Goal: Book appointment/travel/reservation

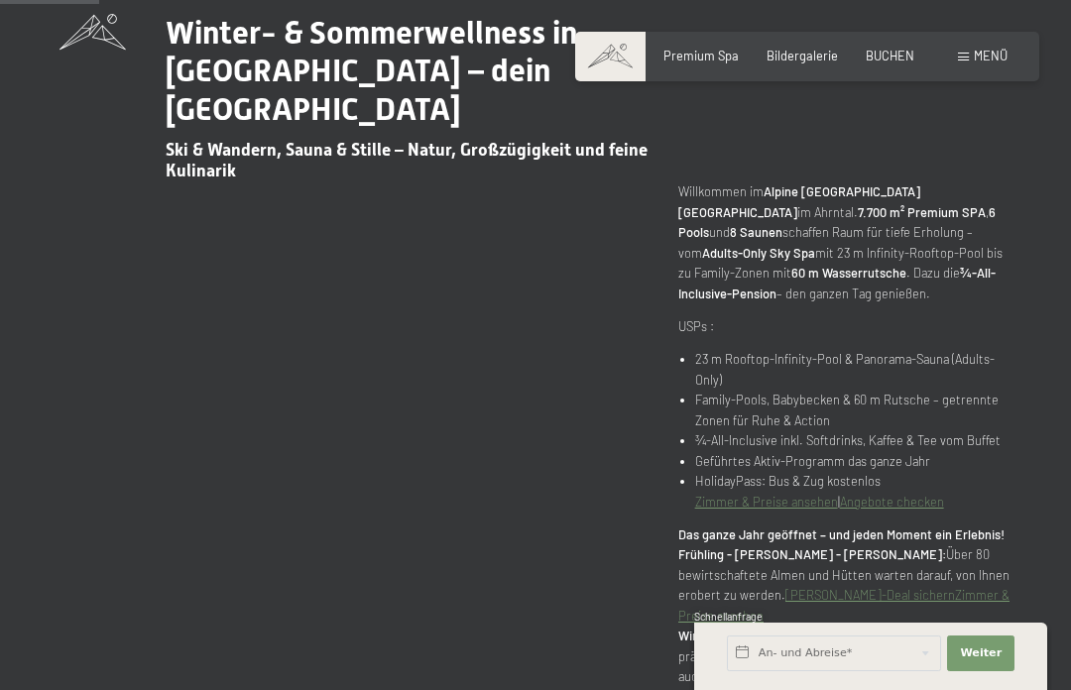
scroll to position [793, 0]
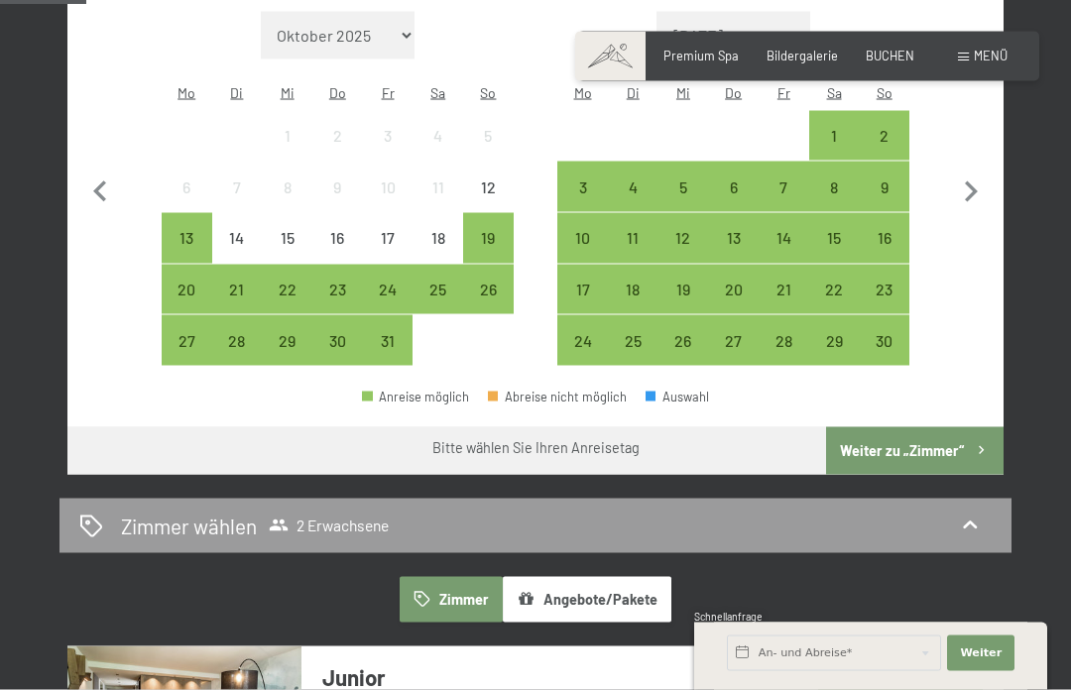
scroll to position [617, 0]
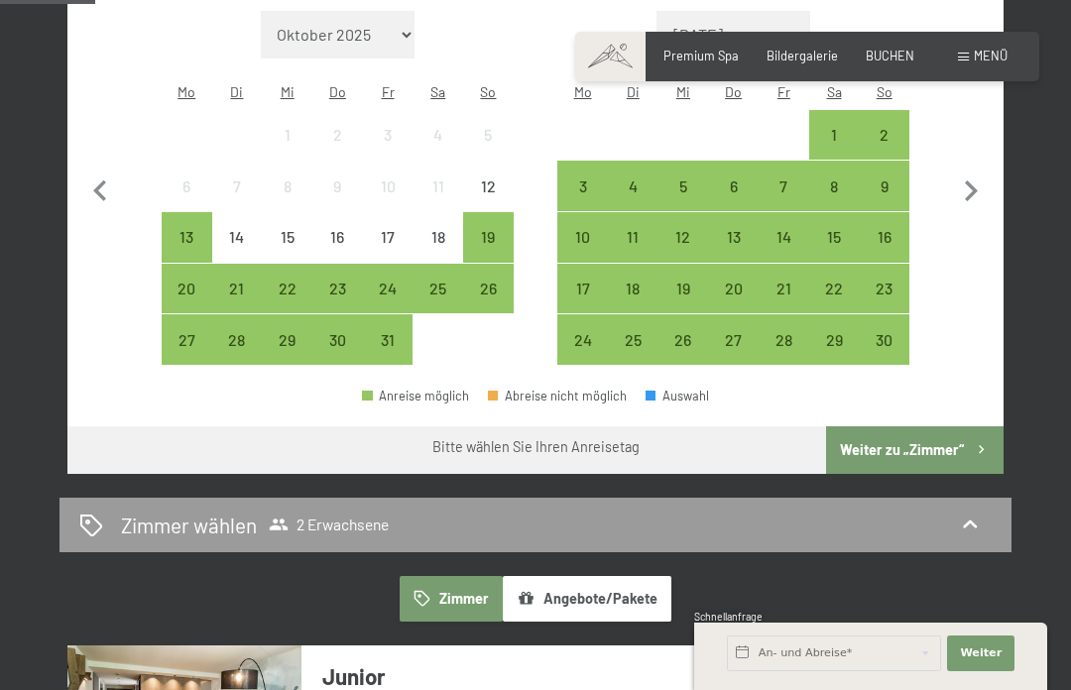
click at [974, 181] on icon "button" at bounding box center [971, 192] width 42 height 42
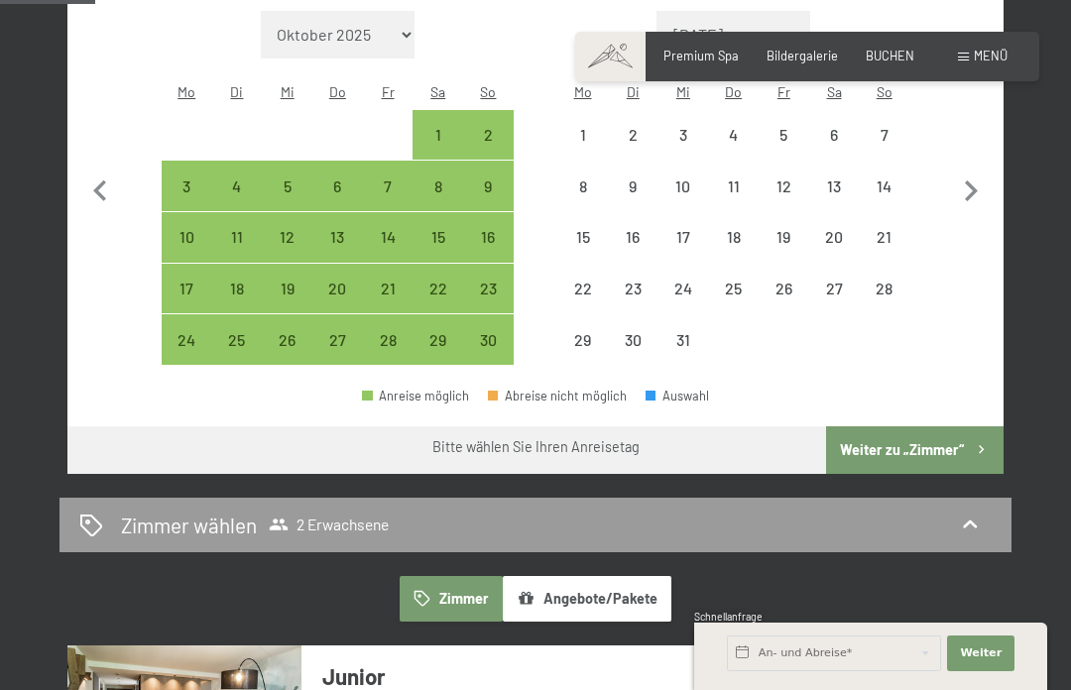
select select "2025-11-01"
select select "2025-12-01"
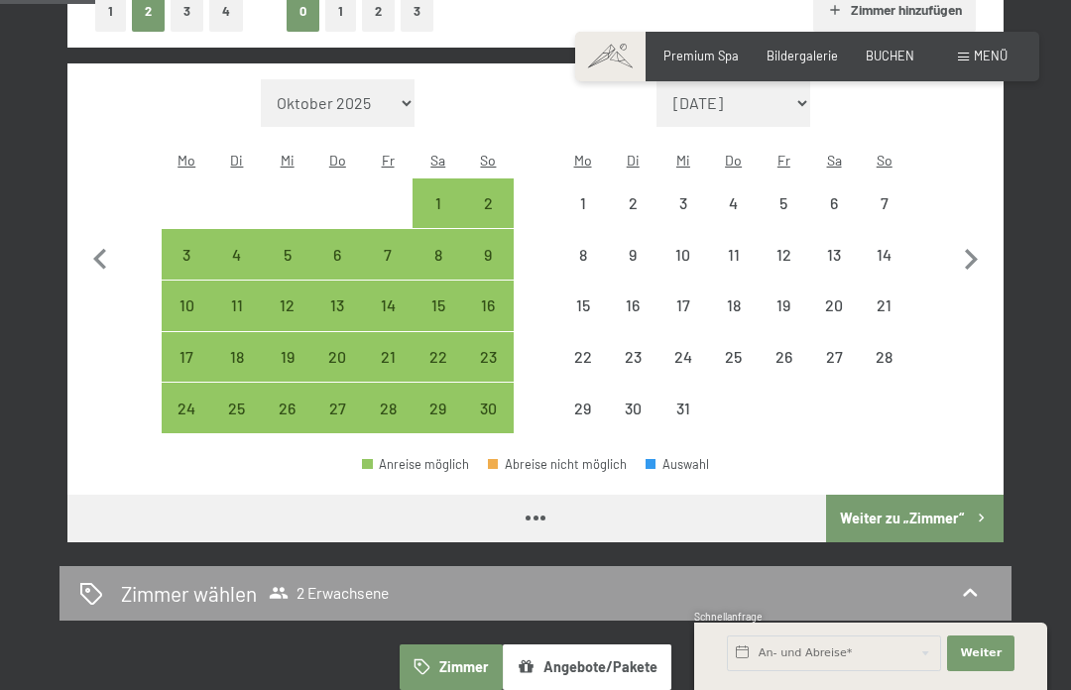
select select "2025-11-01"
select select "2025-12-01"
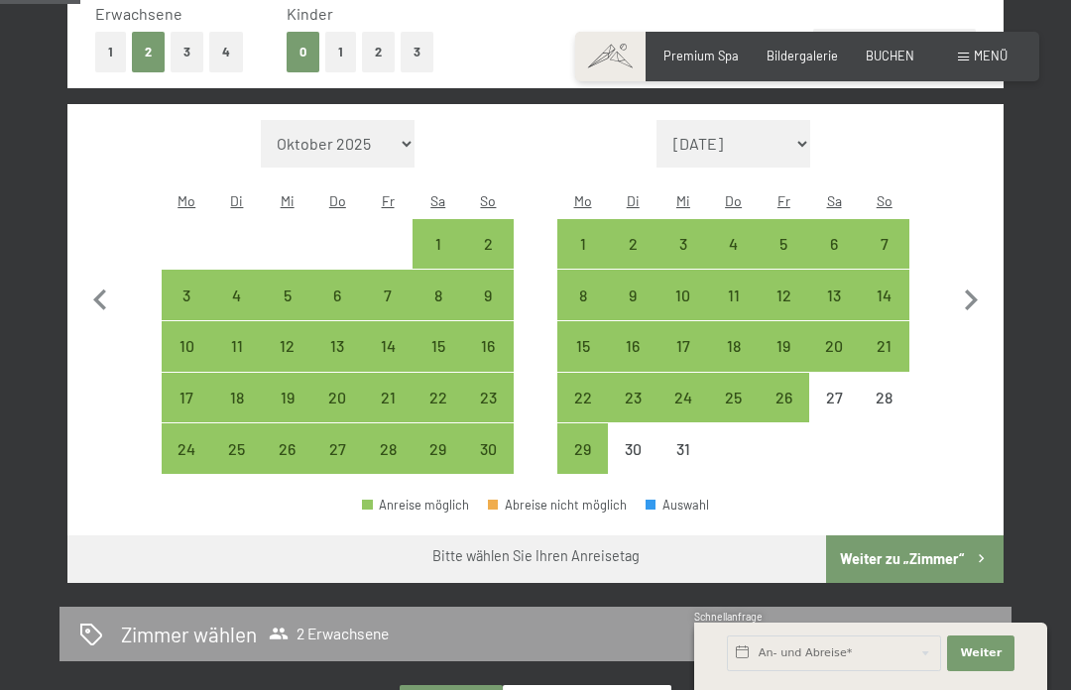
scroll to position [494, 0]
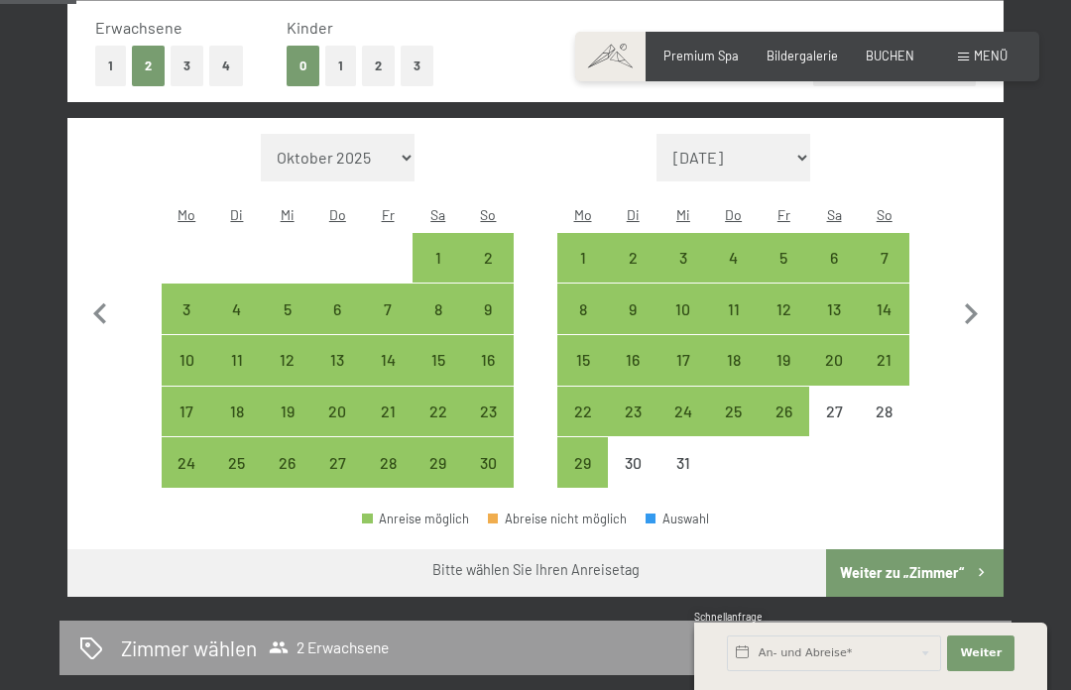
click at [969, 303] on icon "button" at bounding box center [971, 313] width 13 height 21
select select "2025-12-01"
select select "2026-01-01"
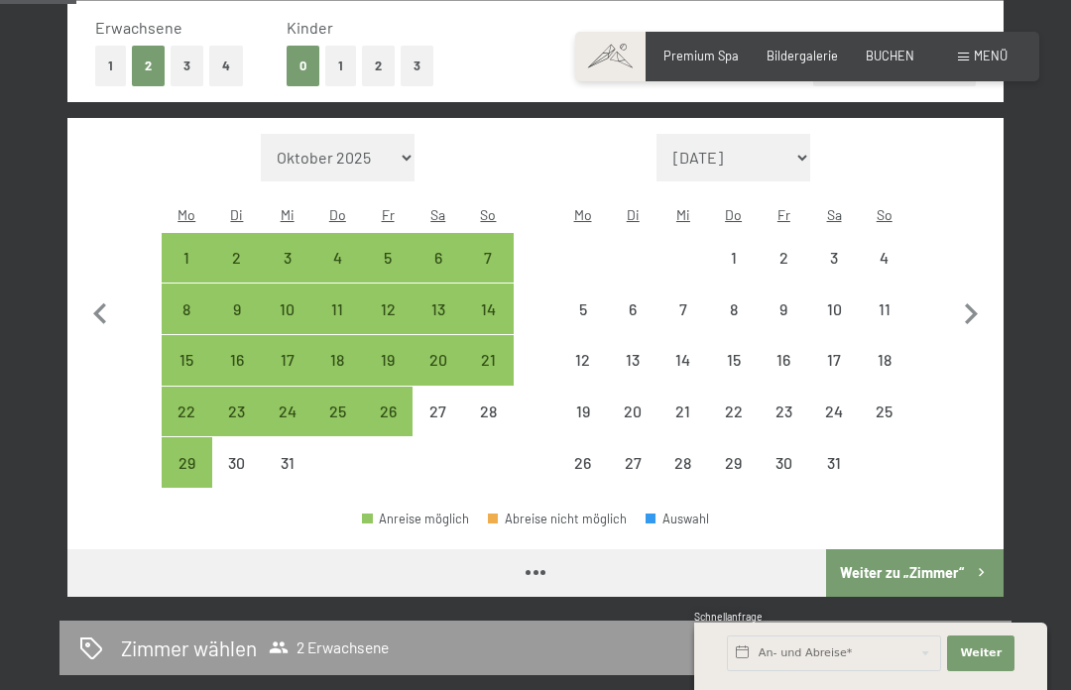
select select "2025-12-01"
select select "2026-01-01"
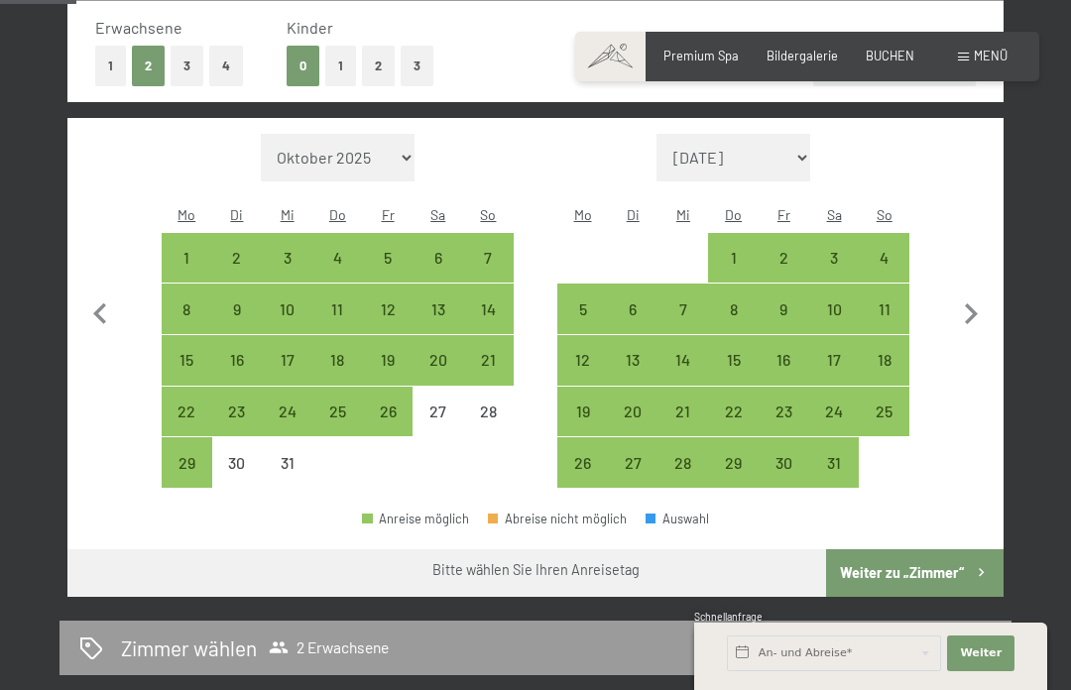
click at [967, 302] on icon "button" at bounding box center [971, 315] width 42 height 42
select select "2026-01-01"
select select "2026-02-01"
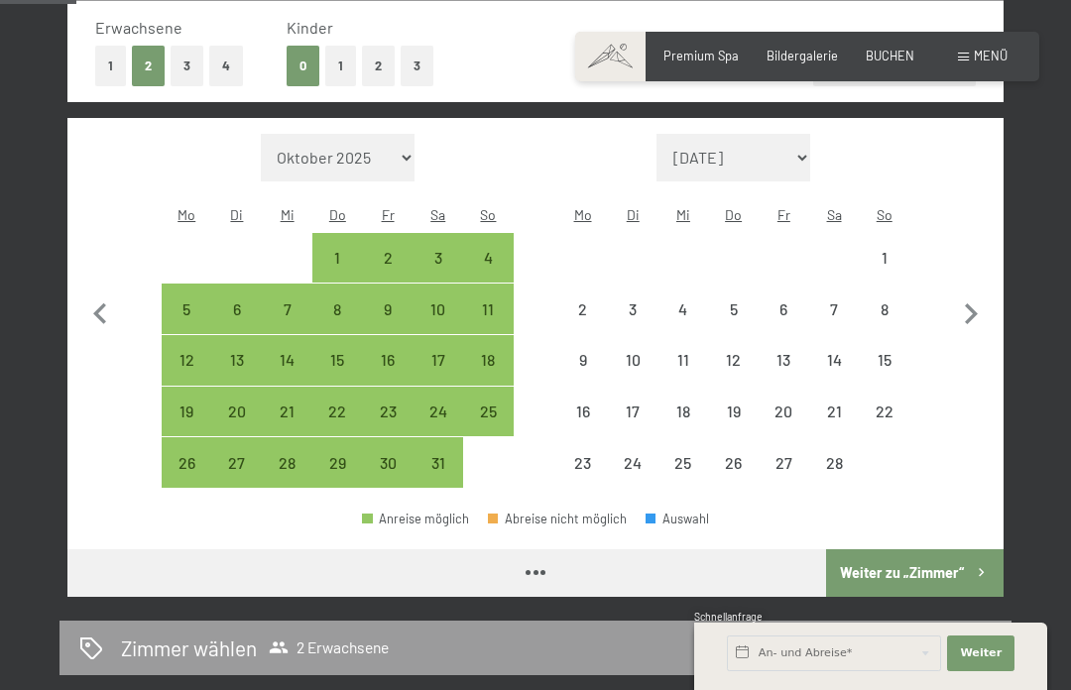
select select "2026-01-01"
select select "2026-02-01"
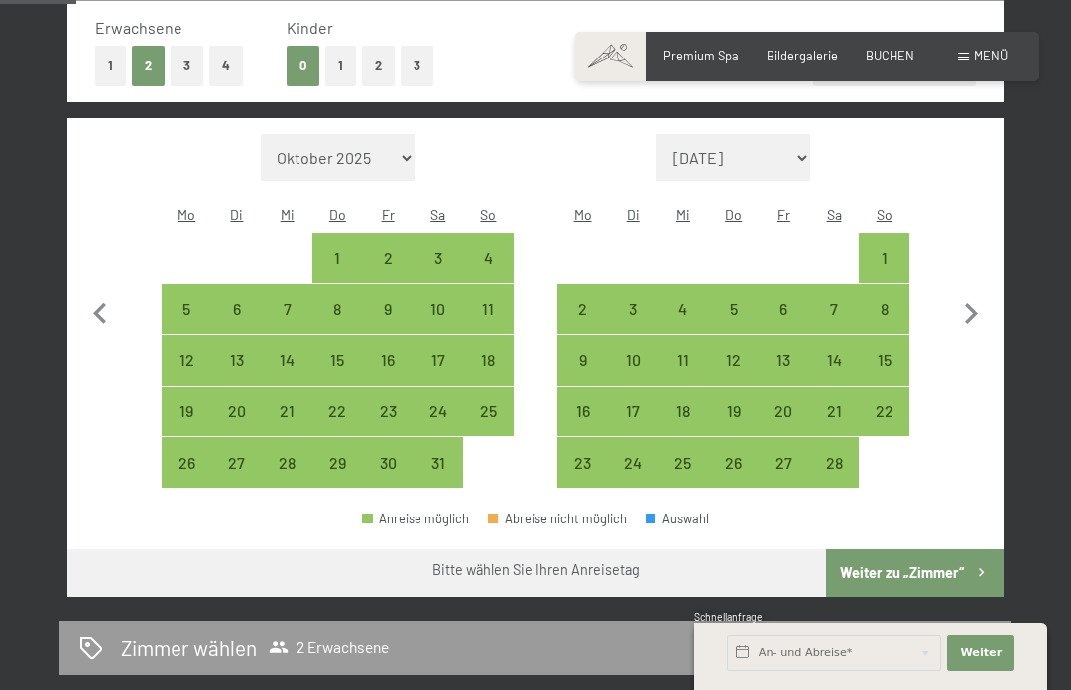
click at [970, 303] on icon "button" at bounding box center [971, 313] width 13 height 21
select select "2026-02-01"
select select "2026-03-01"
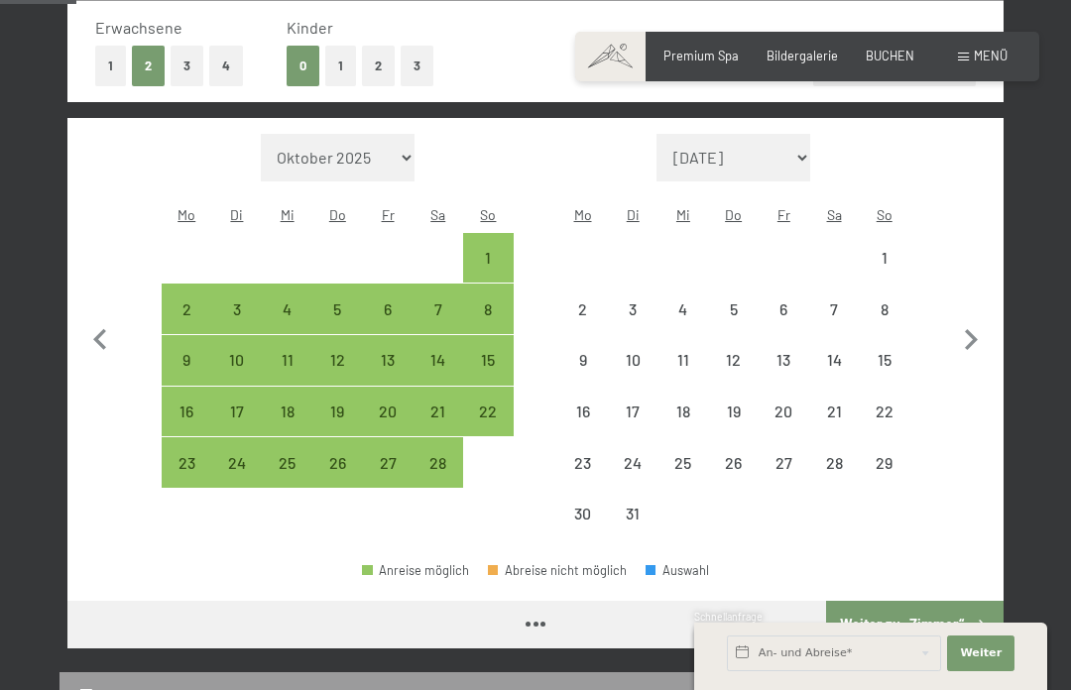
select select "2026-02-01"
select select "2026-03-01"
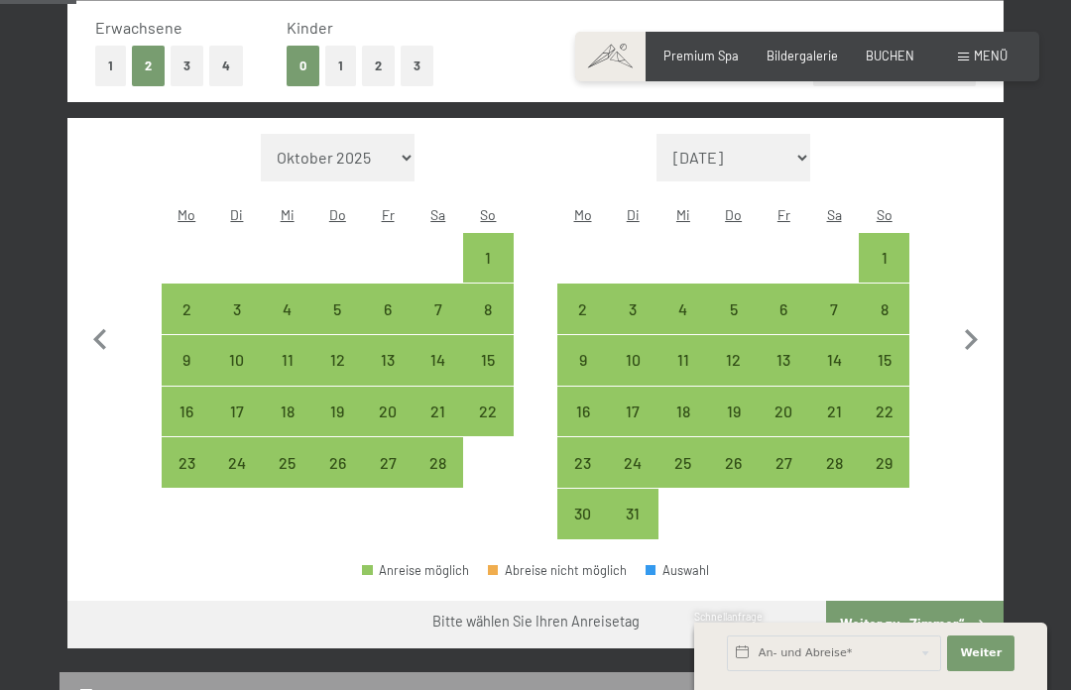
click at [884, 404] on div "22" at bounding box center [884, 427] width 47 height 47
select select "2026-02-01"
select select "2026-03-01"
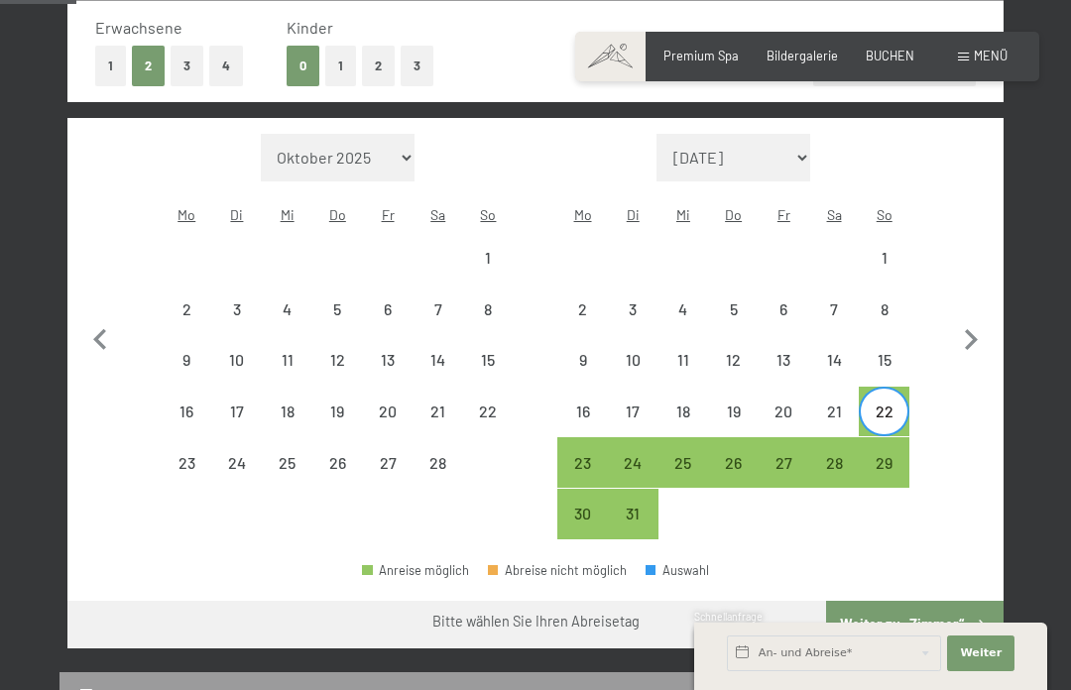
click at [791, 455] on div "27" at bounding box center [784, 478] width 47 height 47
select select "2026-02-01"
select select "2026-03-01"
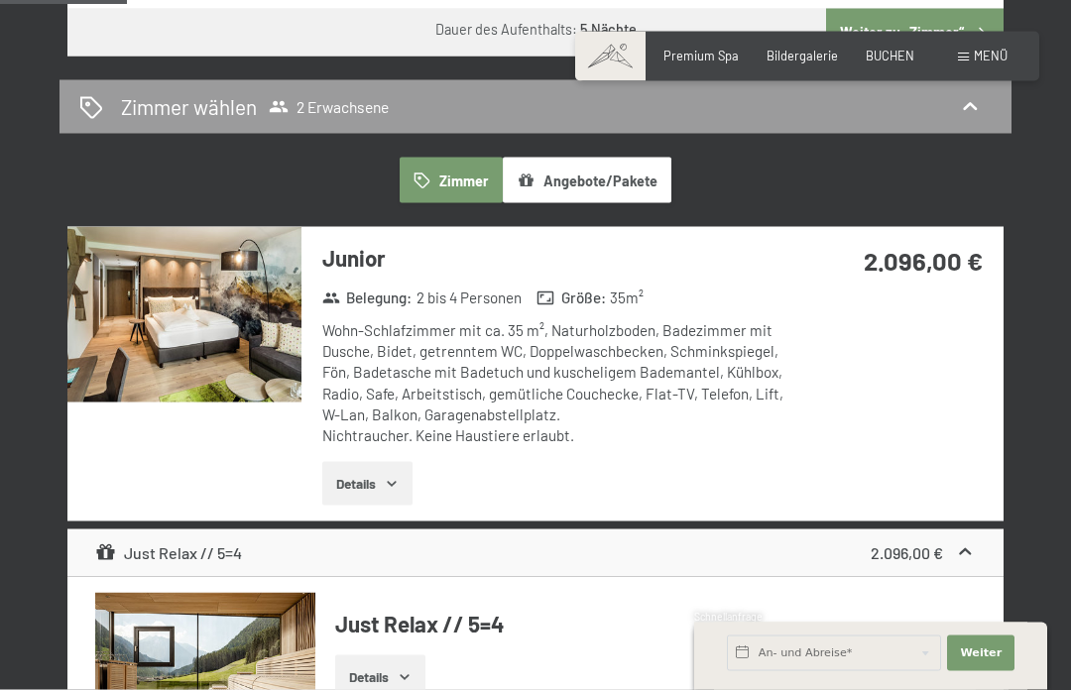
scroll to position [1096, 0]
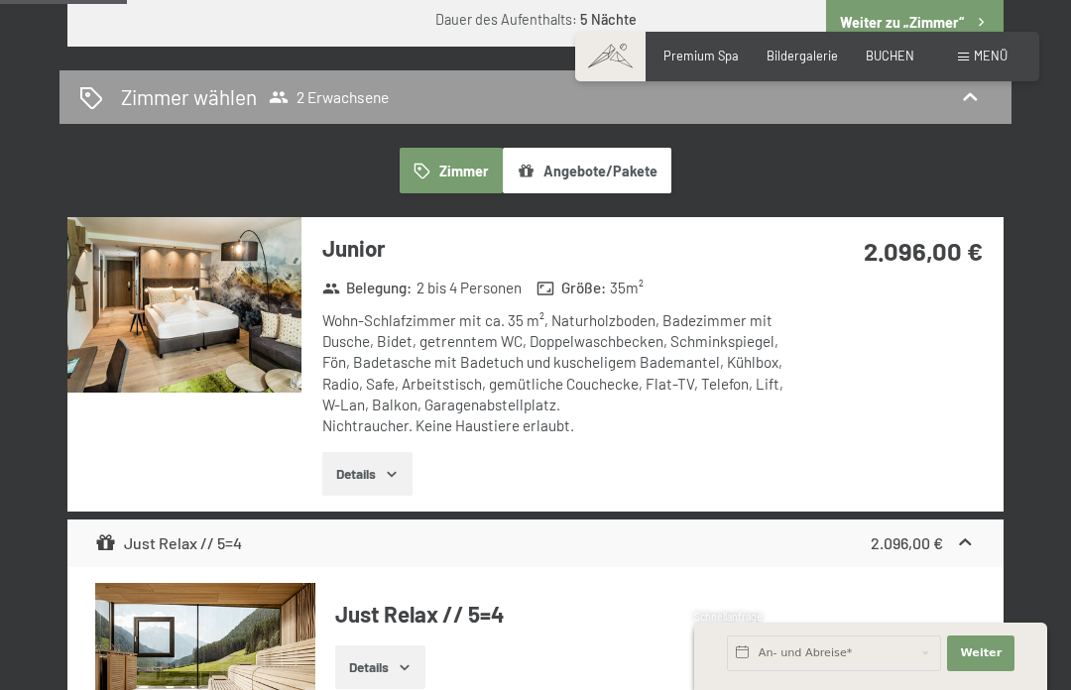
click at [397, 646] on button "Details" at bounding box center [380, 668] width 90 height 44
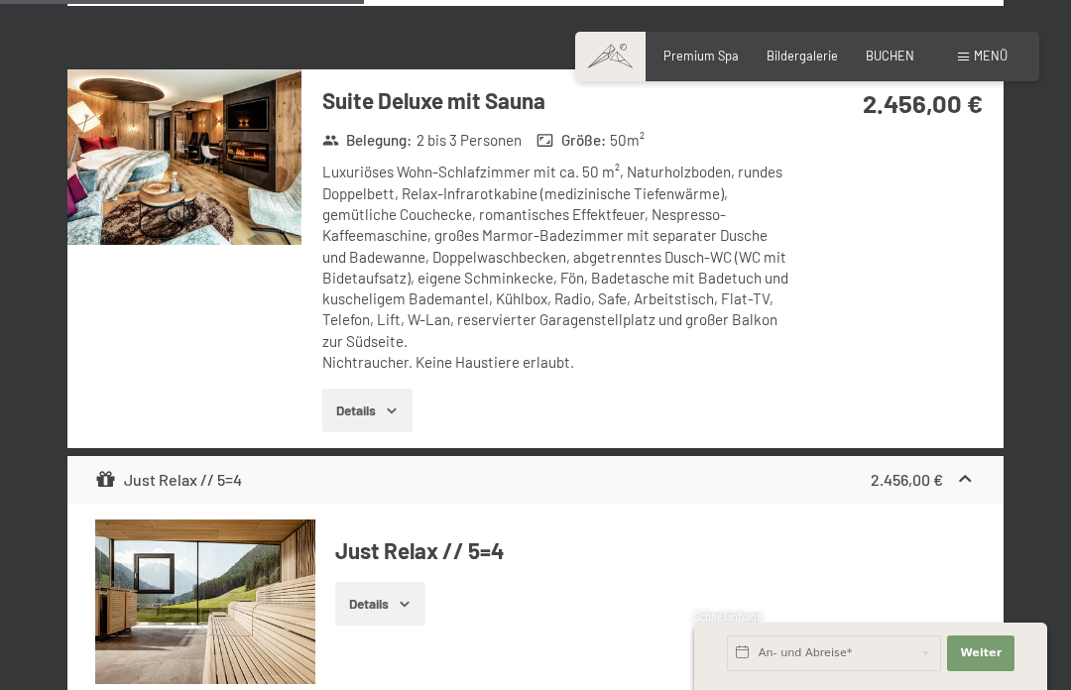
scroll to position [3225, 0]
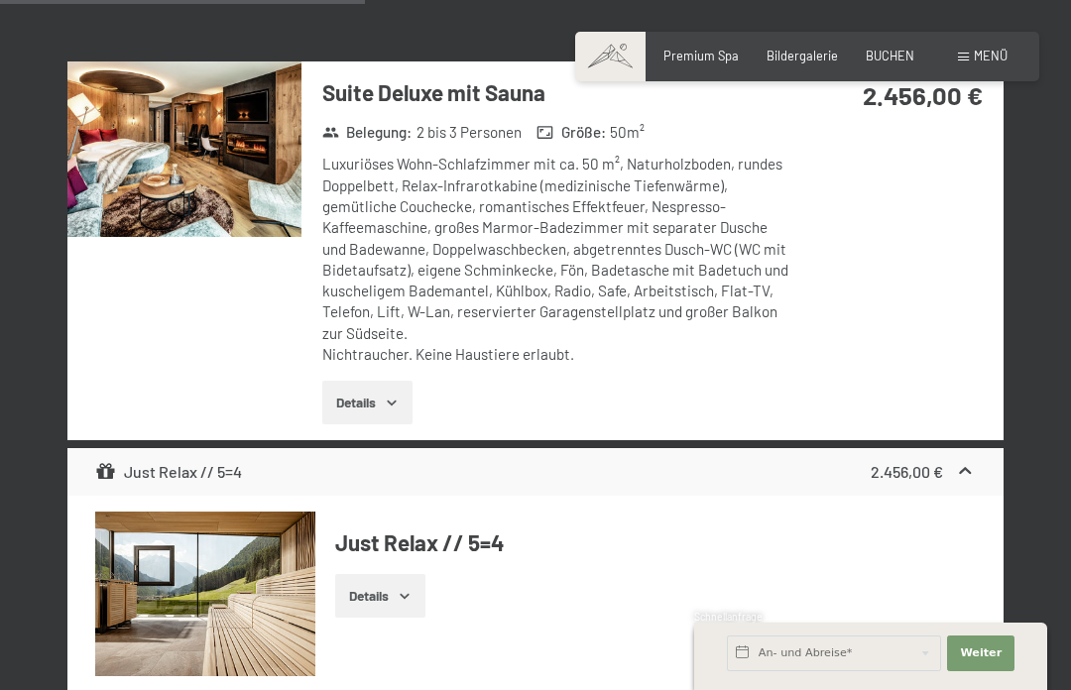
click at [382, 381] on button "Details" at bounding box center [367, 403] width 90 height 44
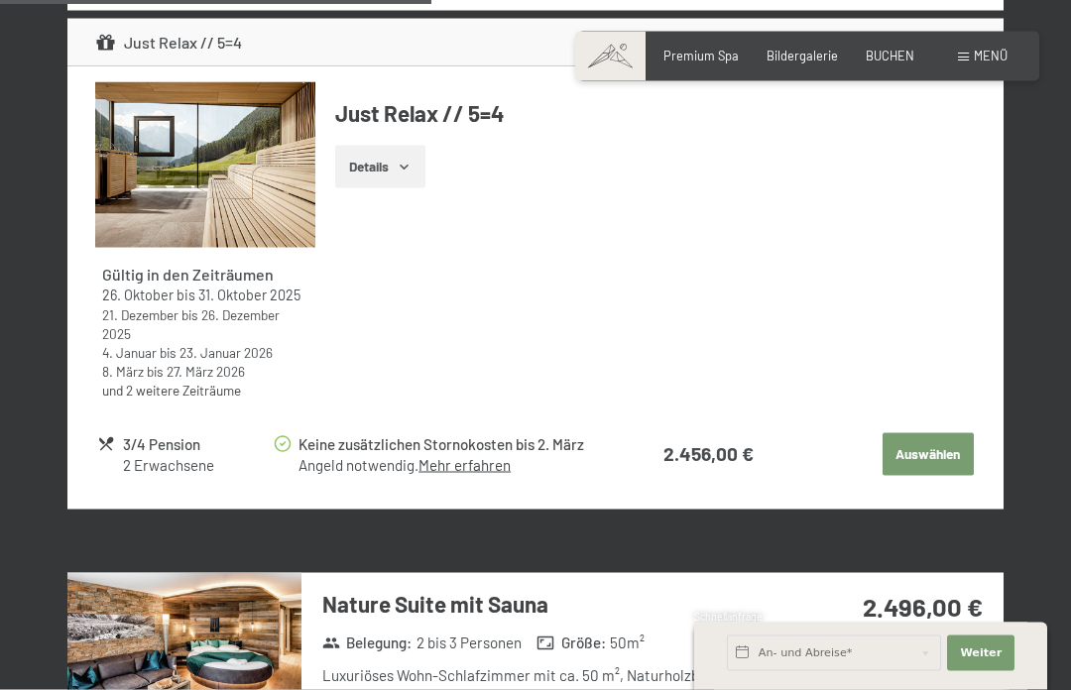
scroll to position [3939, 0]
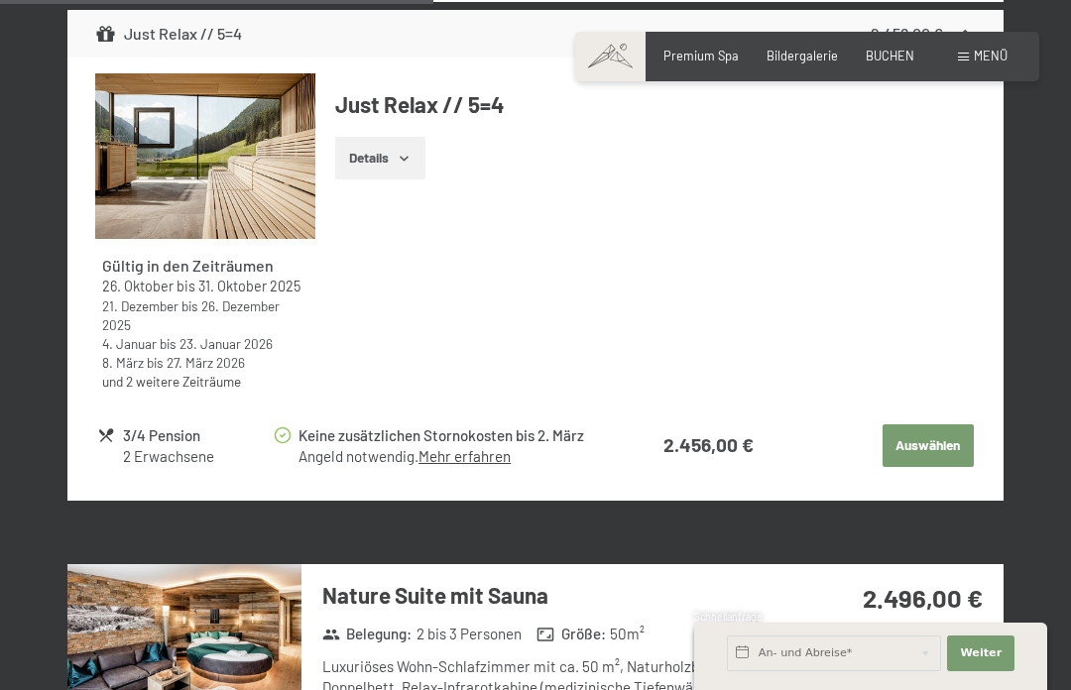
click at [906, 308] on div "Gültig in den Zeiträumen 26. Oktober bis 31. Oktober 2025 21. Dezember bis 26. …" at bounding box center [535, 239] width 880 height 333
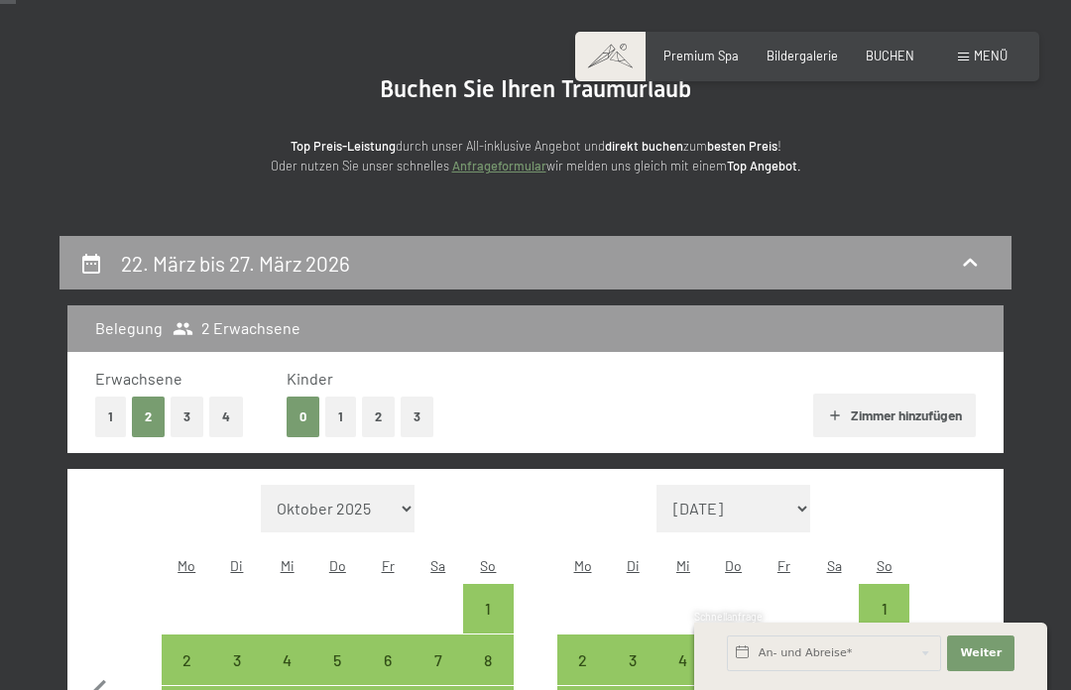
scroll to position [144, 0]
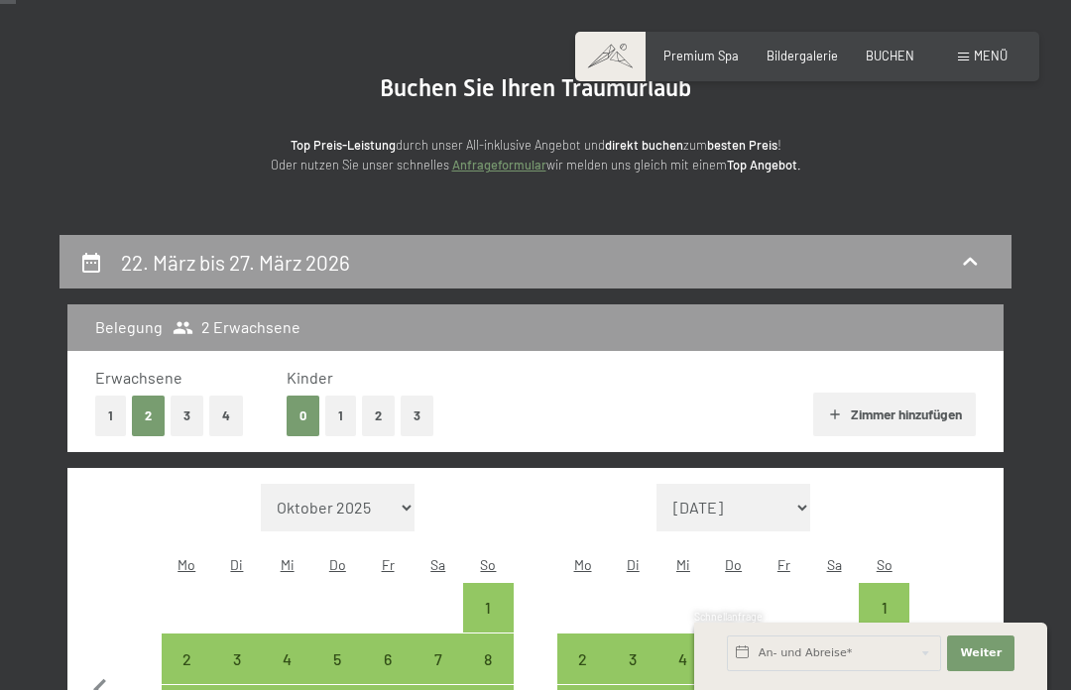
select select "2026-03-01"
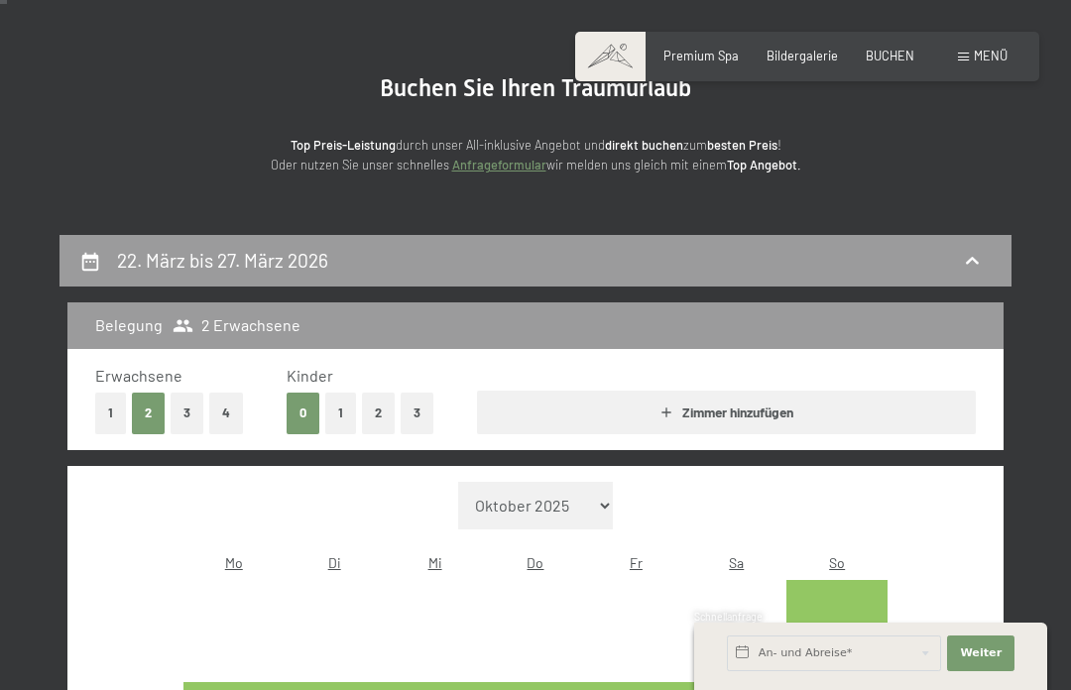
select select "2026-04-01"
select select "2026-03-01"
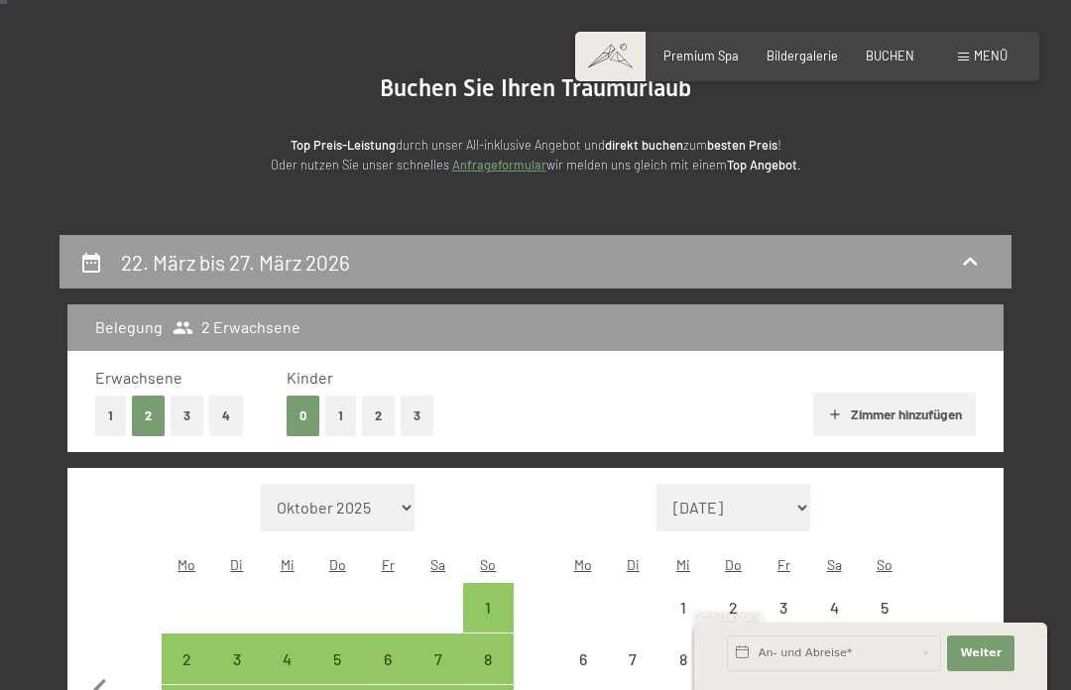
scroll to position [121, 0]
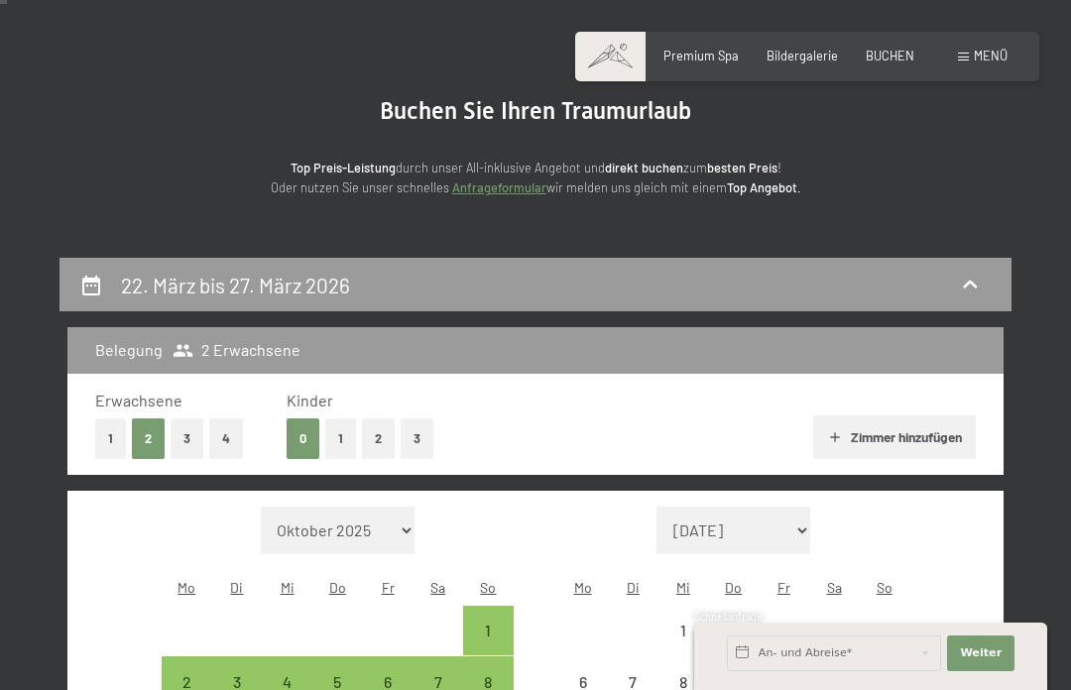
select select "2026-03-01"
select select "2026-04-01"
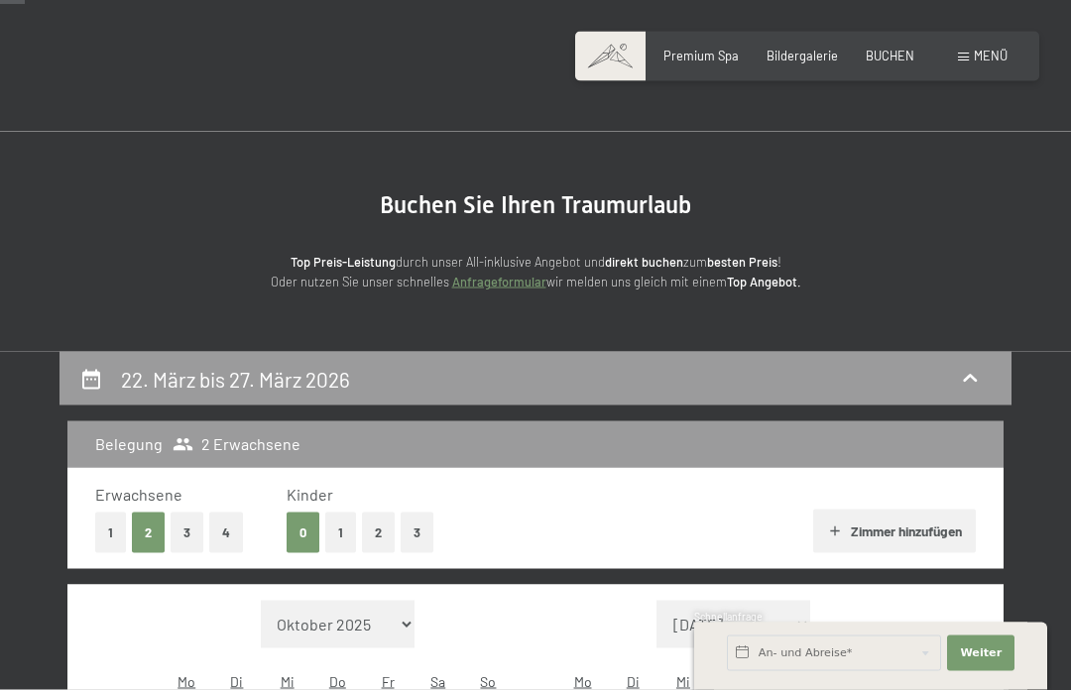
scroll to position [0, 0]
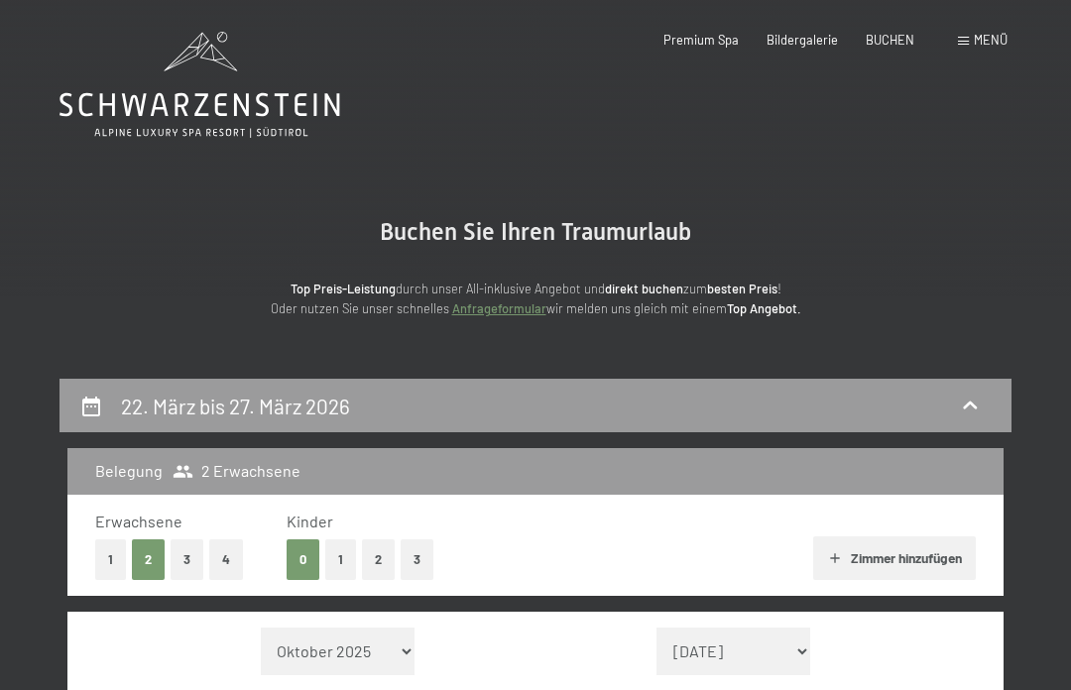
click at [708, 44] on span "Premium Spa" at bounding box center [700, 40] width 75 height 16
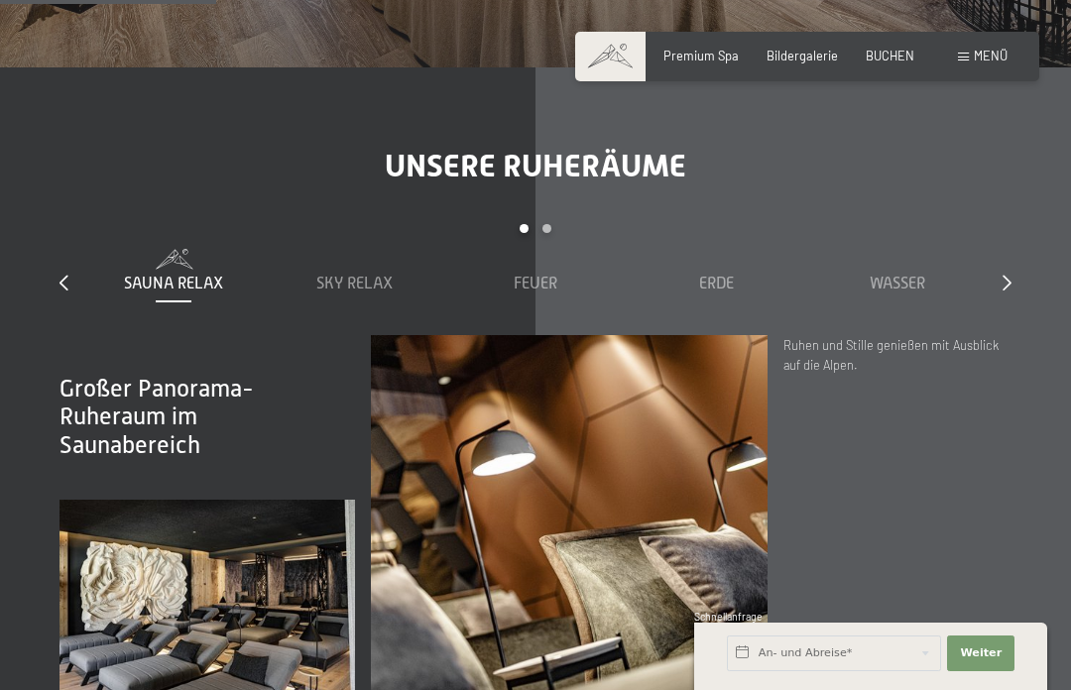
scroll to position [2234, 0]
click at [364, 283] on span "Sky Relax" at bounding box center [354, 283] width 76 height 18
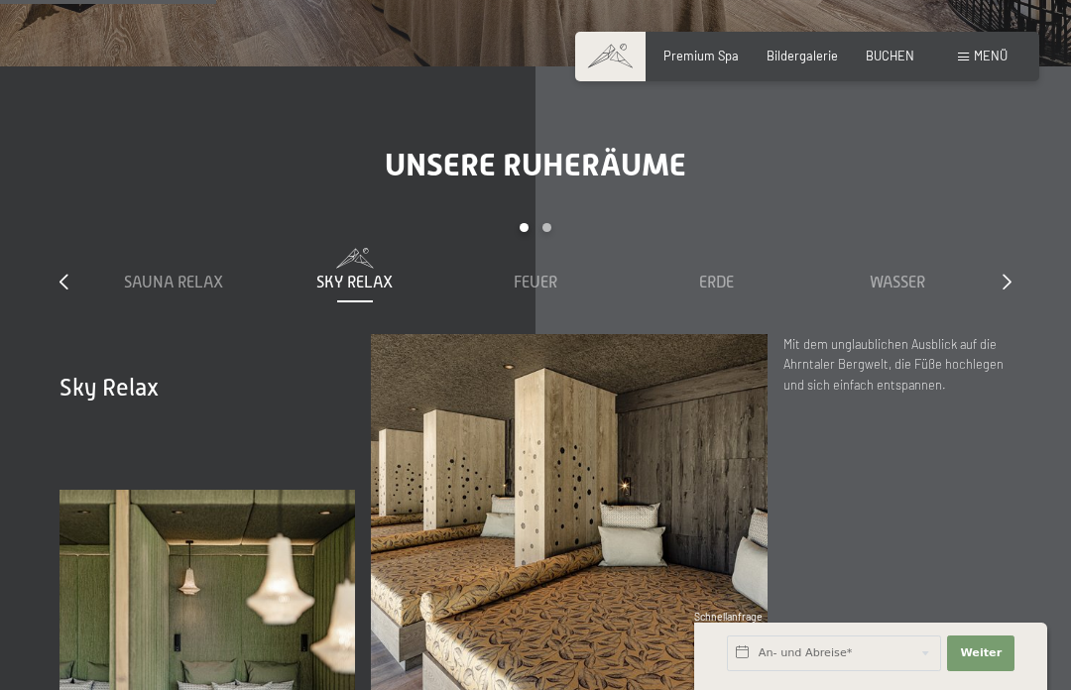
click at [549, 282] on span "Feuer" at bounding box center [536, 283] width 44 height 18
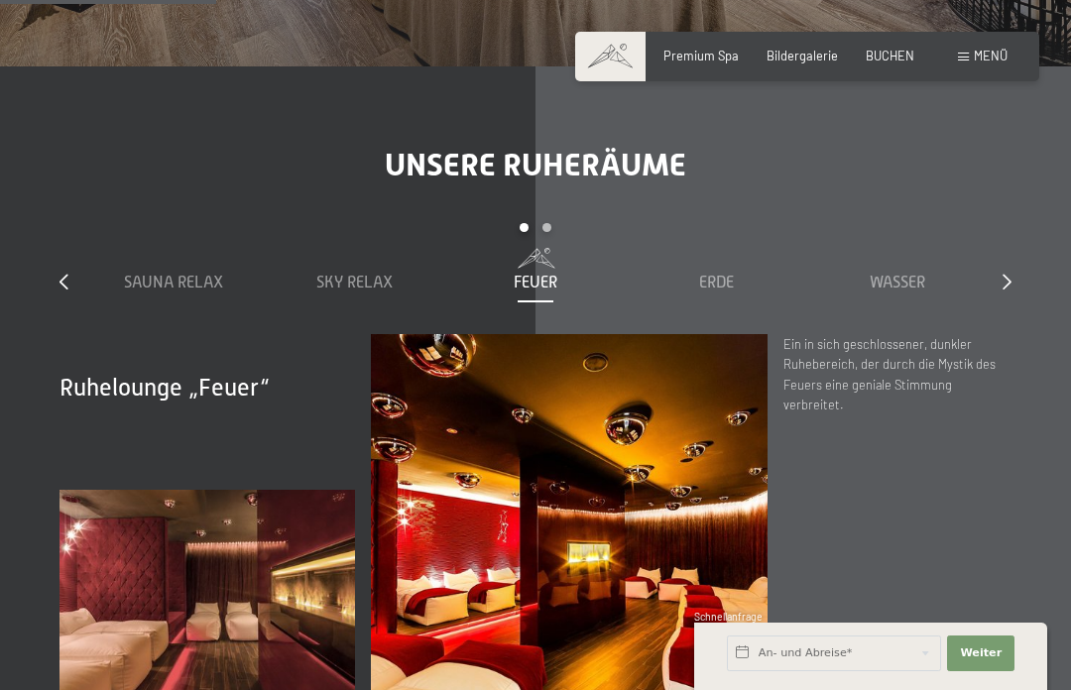
click at [727, 283] on span "Erde" at bounding box center [716, 283] width 35 height 18
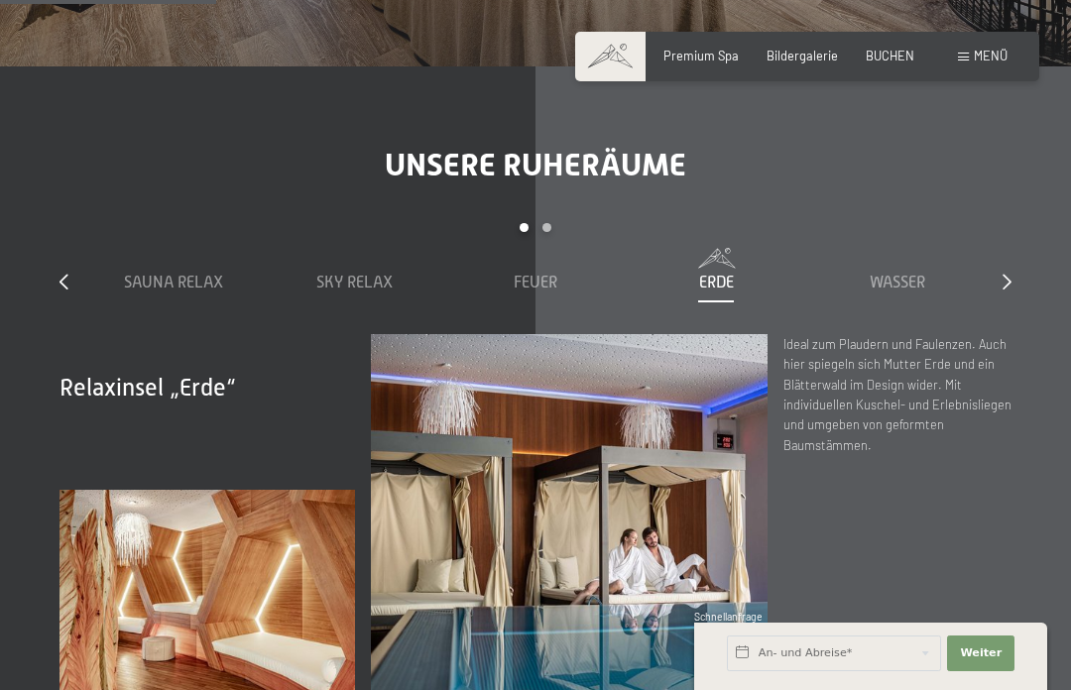
click at [907, 279] on span "Wasser" at bounding box center [898, 283] width 56 height 18
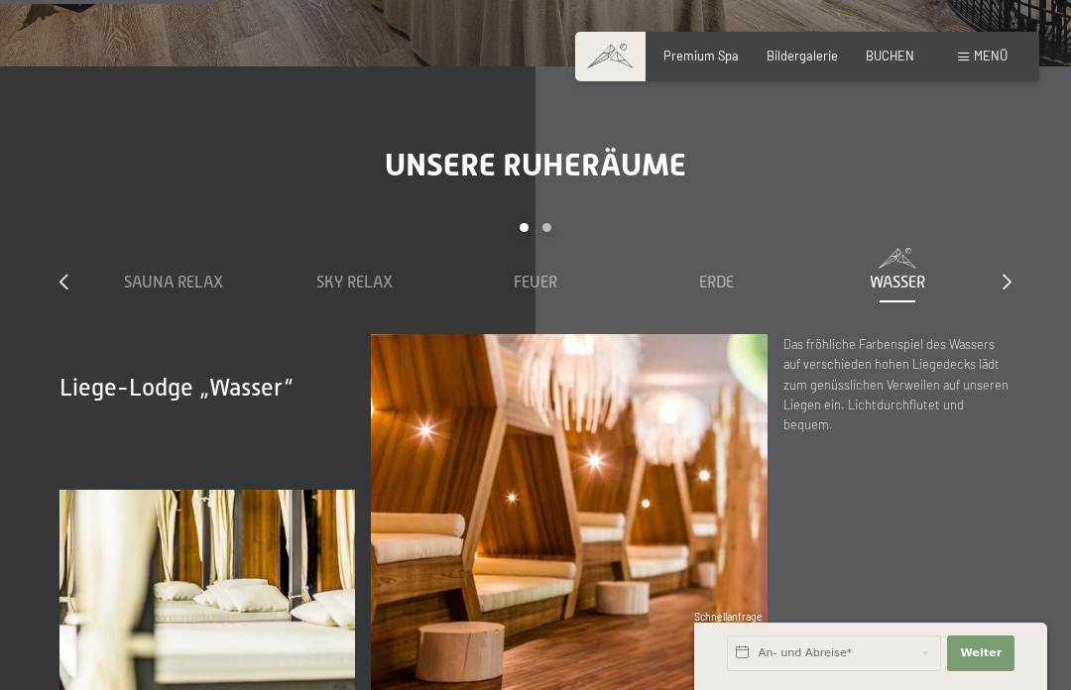
click at [1010, 276] on icon at bounding box center [1007, 282] width 9 height 16
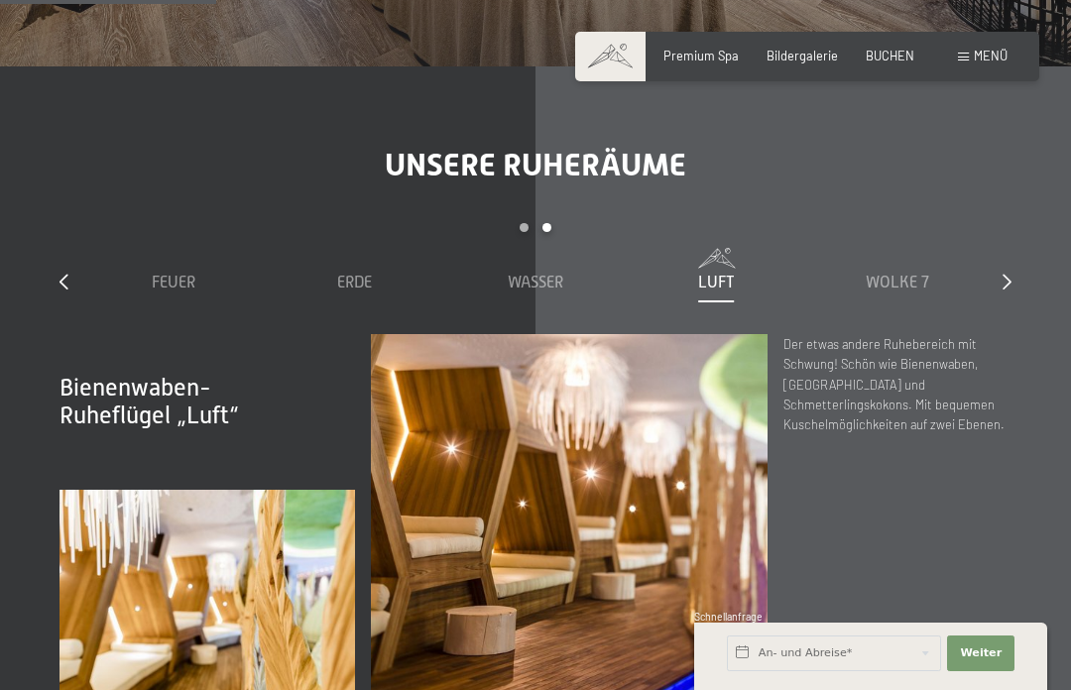
click at [728, 288] on span "Luft" at bounding box center [716, 283] width 37 height 18
click at [905, 284] on span "Wolke 7" at bounding box center [897, 283] width 63 height 18
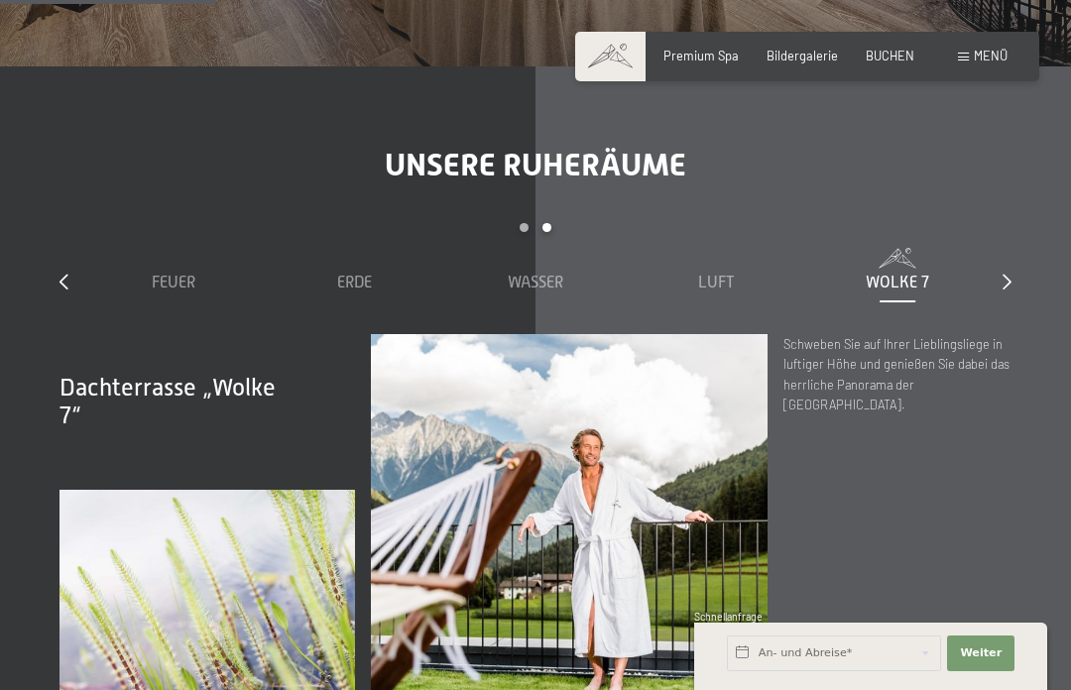
click at [1010, 272] on div at bounding box center [1007, 283] width 9 height 22
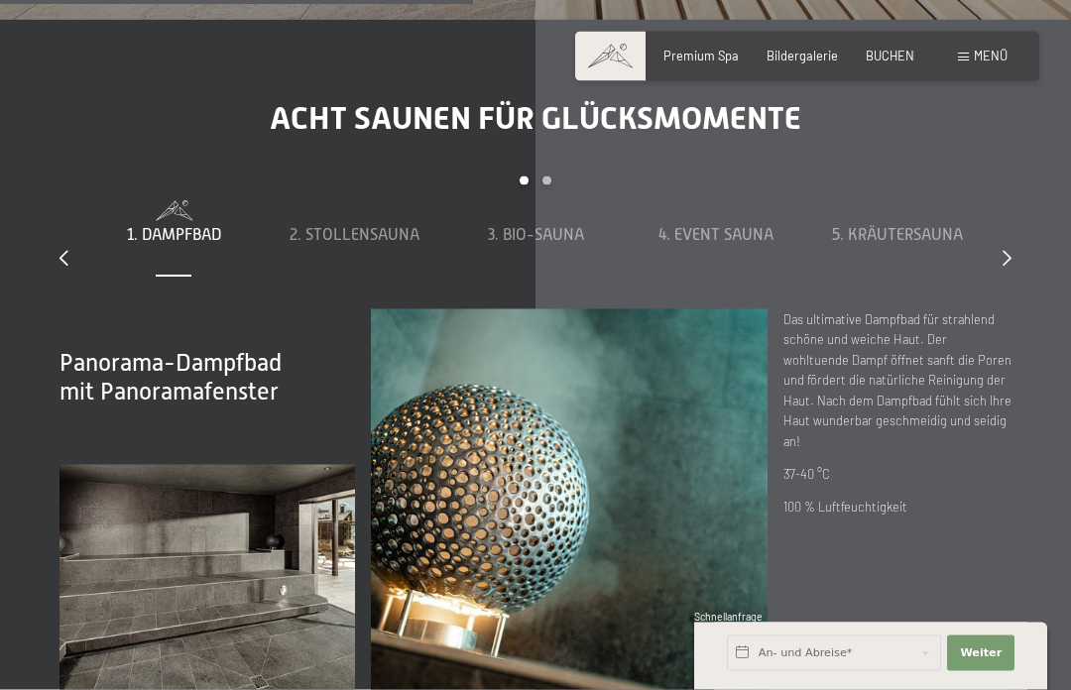
scroll to position [4894, 0]
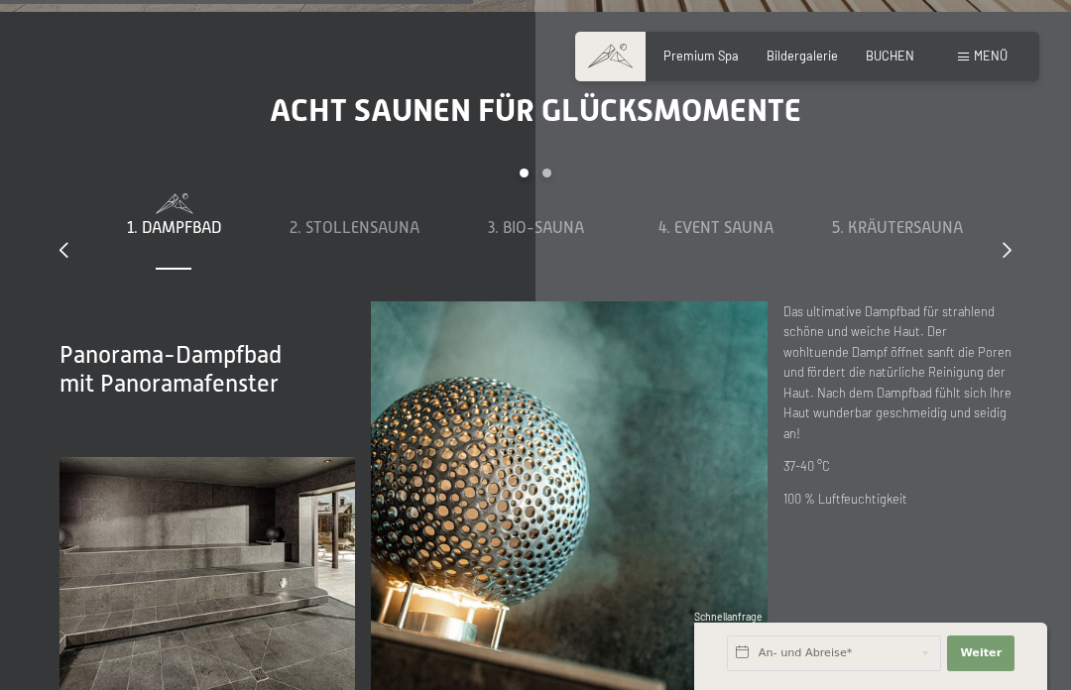
click at [916, 237] on span "5. Kräutersauna" at bounding box center [897, 228] width 131 height 18
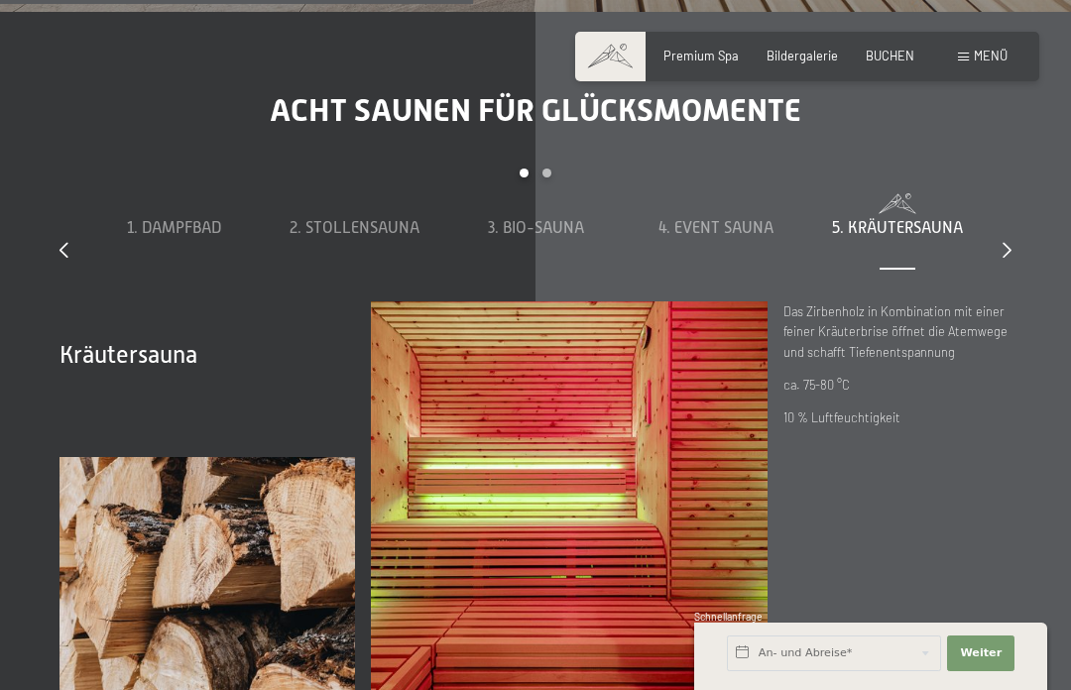
click at [368, 237] on span "2. Stollensauna" at bounding box center [355, 228] width 130 height 18
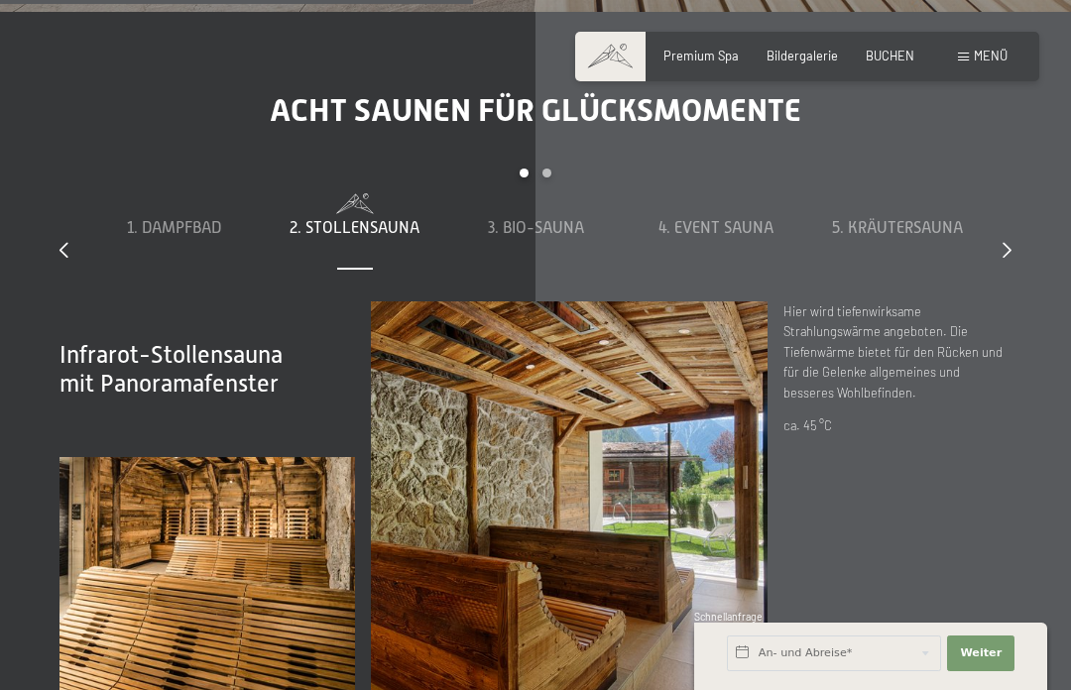
click at [556, 237] on span "3. Bio-Sauna" at bounding box center [536, 228] width 96 height 18
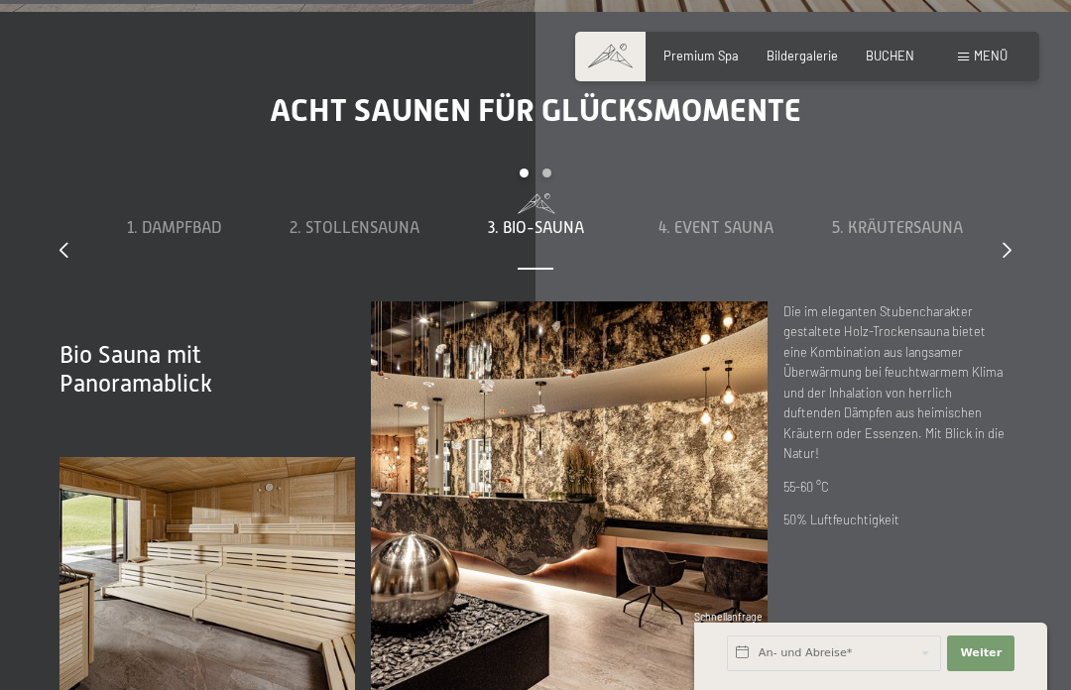
click at [731, 237] on span "4. Event Sauna" at bounding box center [715, 228] width 115 height 18
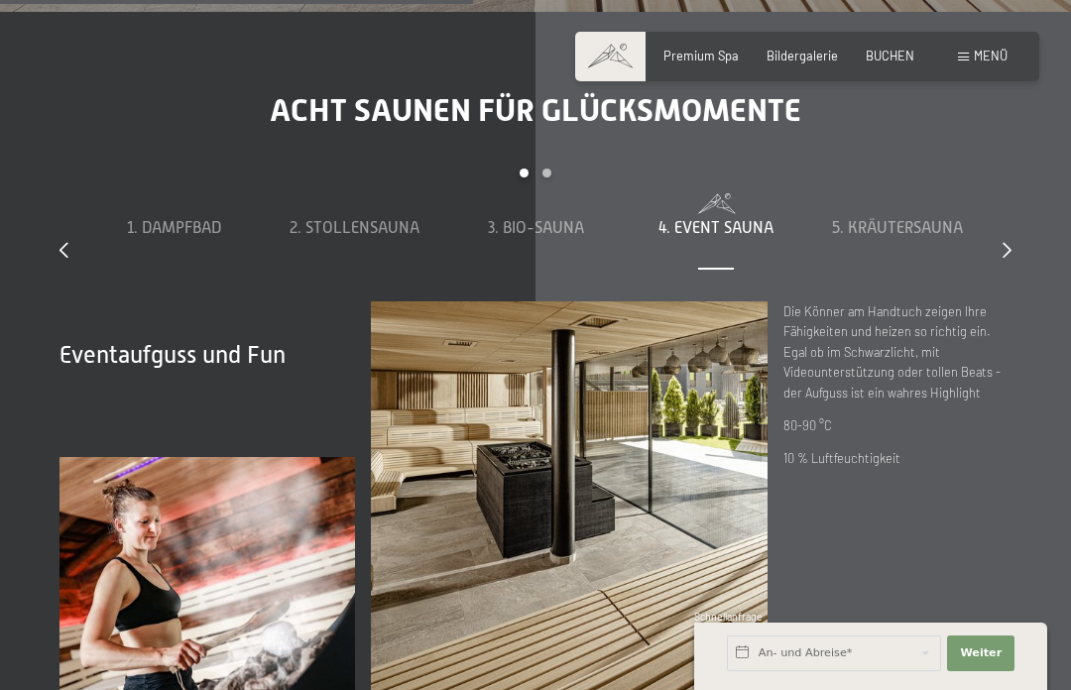
click at [904, 237] on span "5. Kräutersauna" at bounding box center [897, 228] width 131 height 18
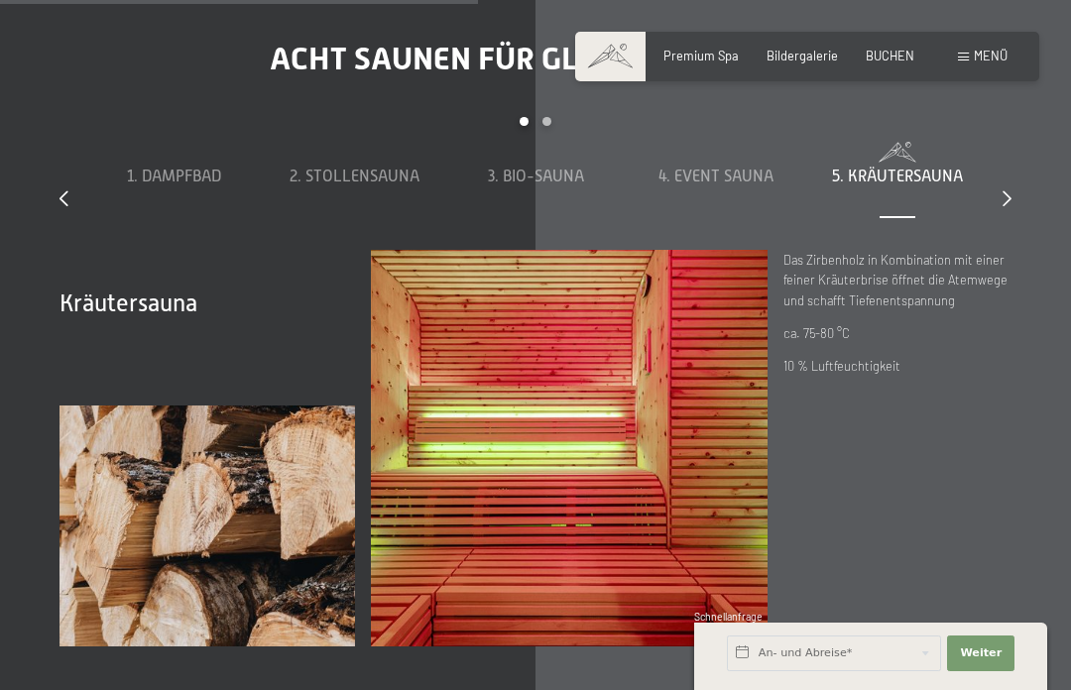
scroll to position [4943, 0]
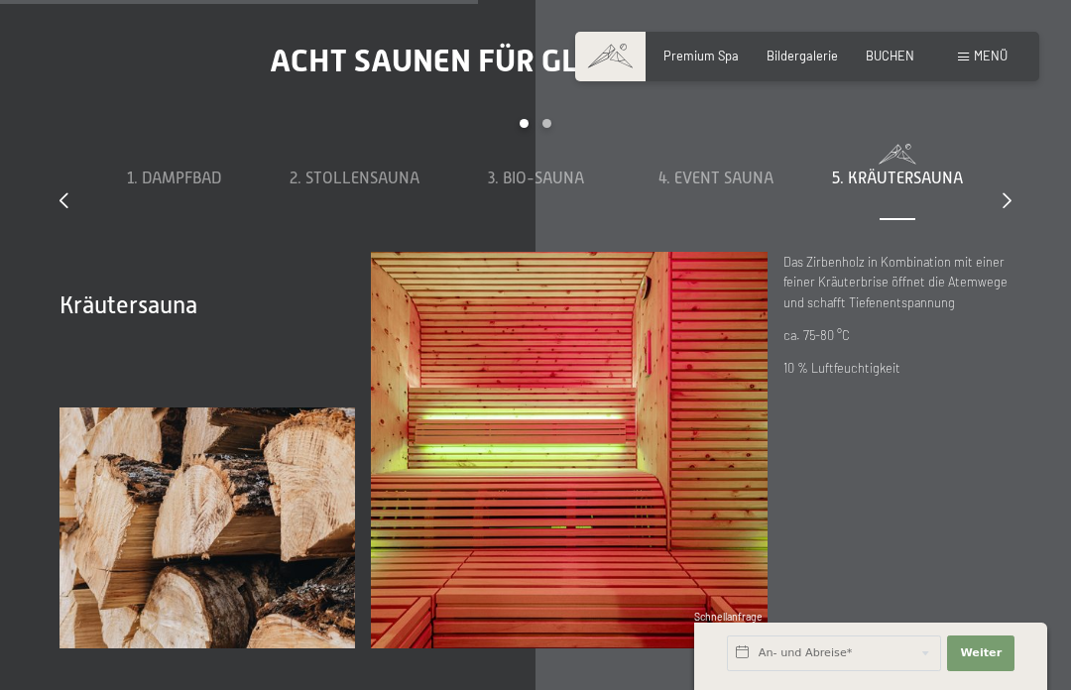
click at [180, 212] on div "1. Dampfbad" at bounding box center [173, 178] width 165 height 68
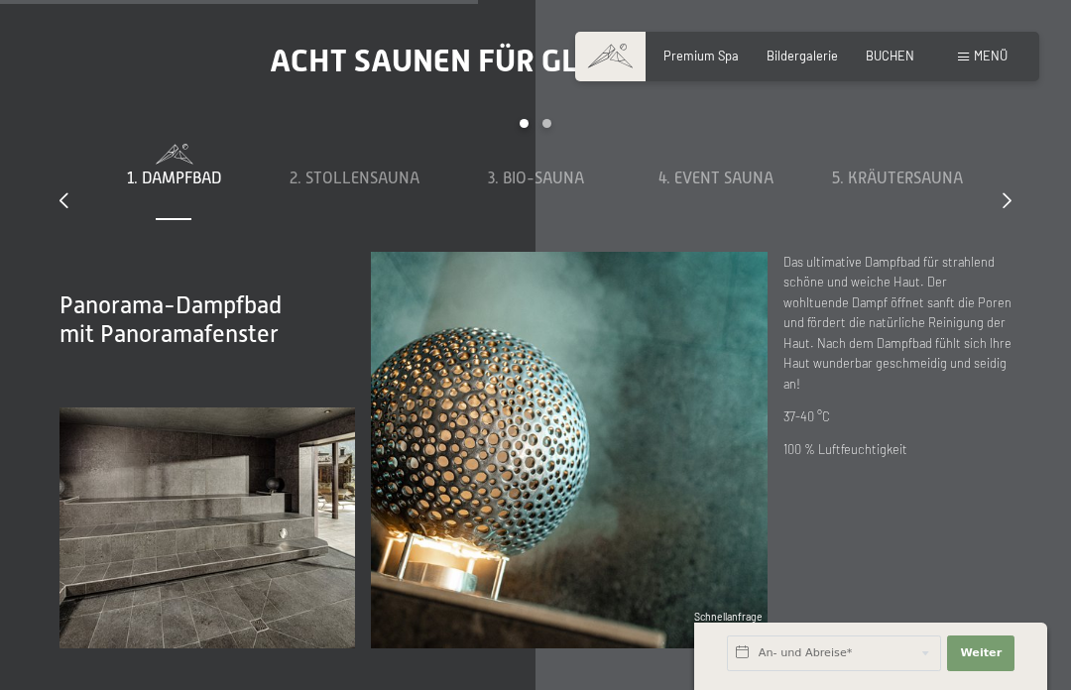
click at [391, 187] on span "2. Stollensauna" at bounding box center [355, 179] width 130 height 18
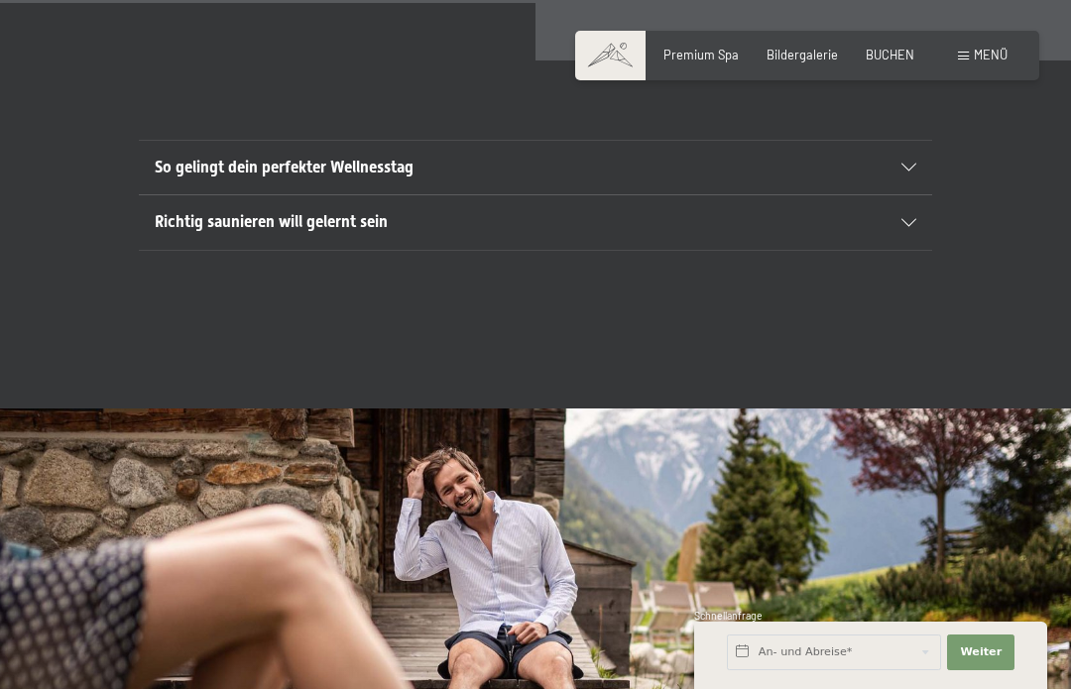
scroll to position [5611, 0]
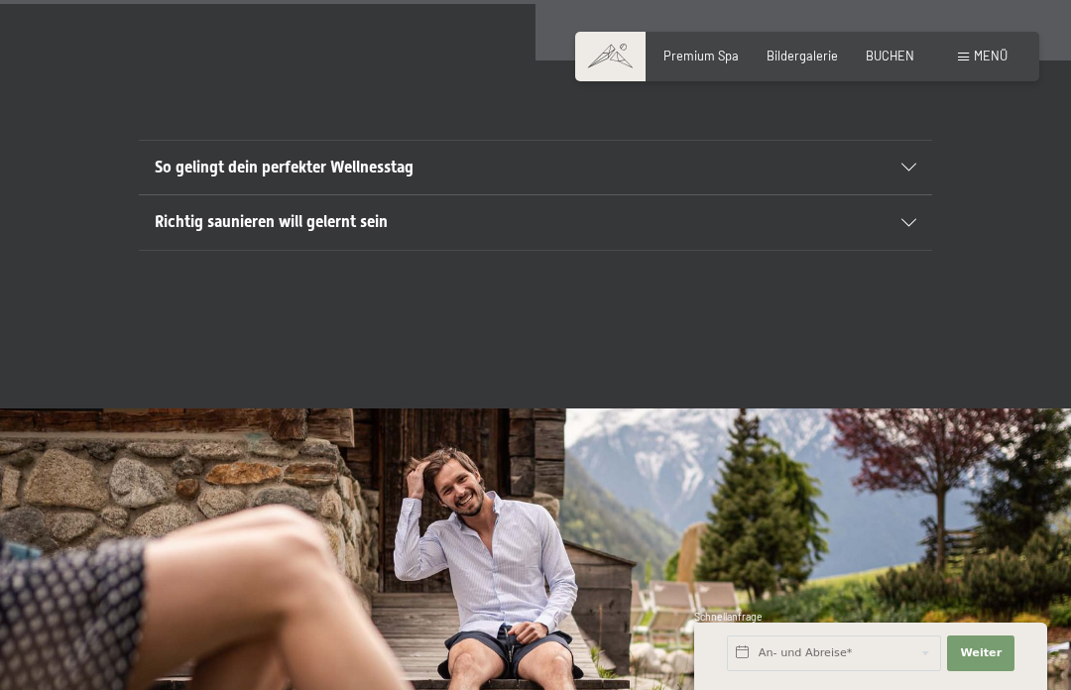
click at [907, 172] on icon at bounding box center [908, 168] width 15 height 8
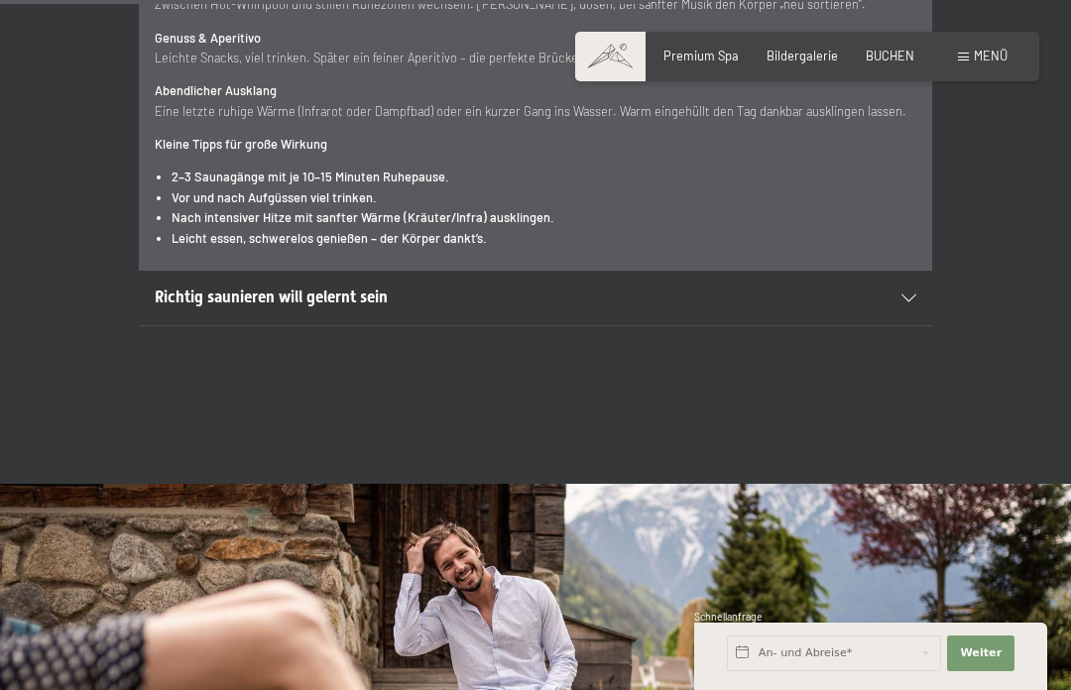
scroll to position [6227, 0]
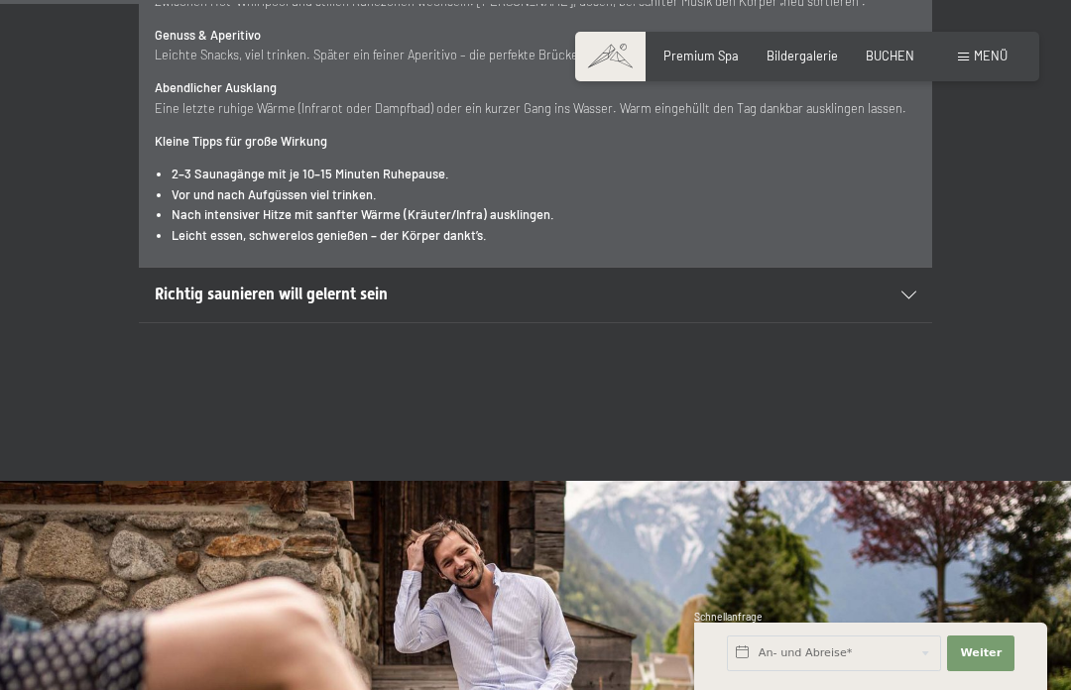
click at [913, 299] on icon at bounding box center [908, 296] width 15 height 8
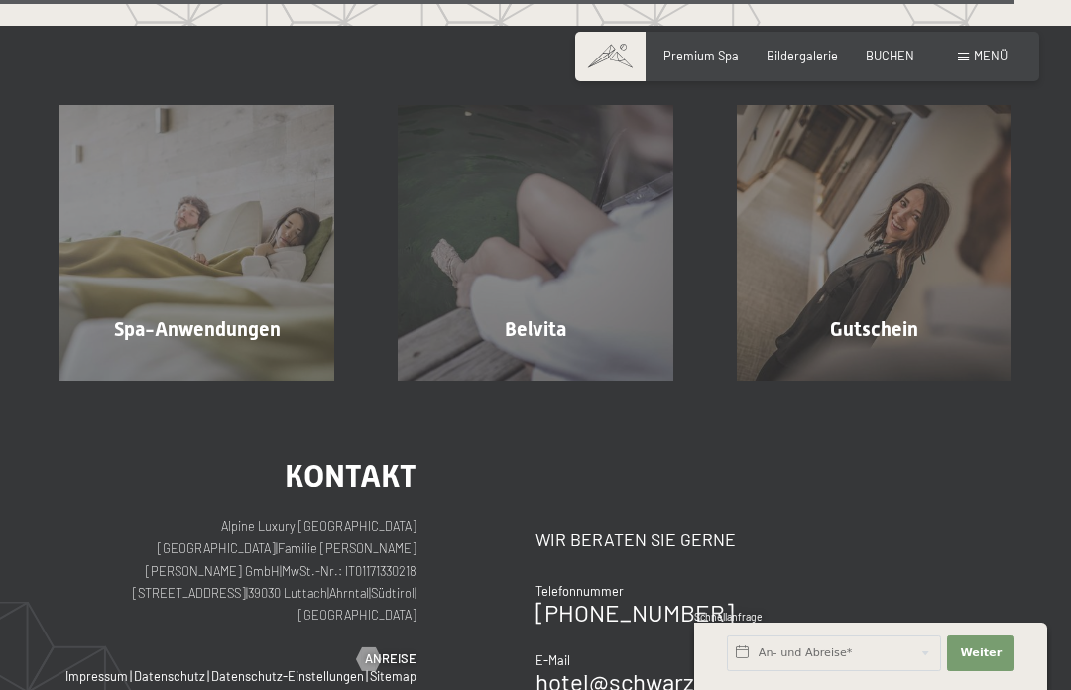
scroll to position [9405, 0]
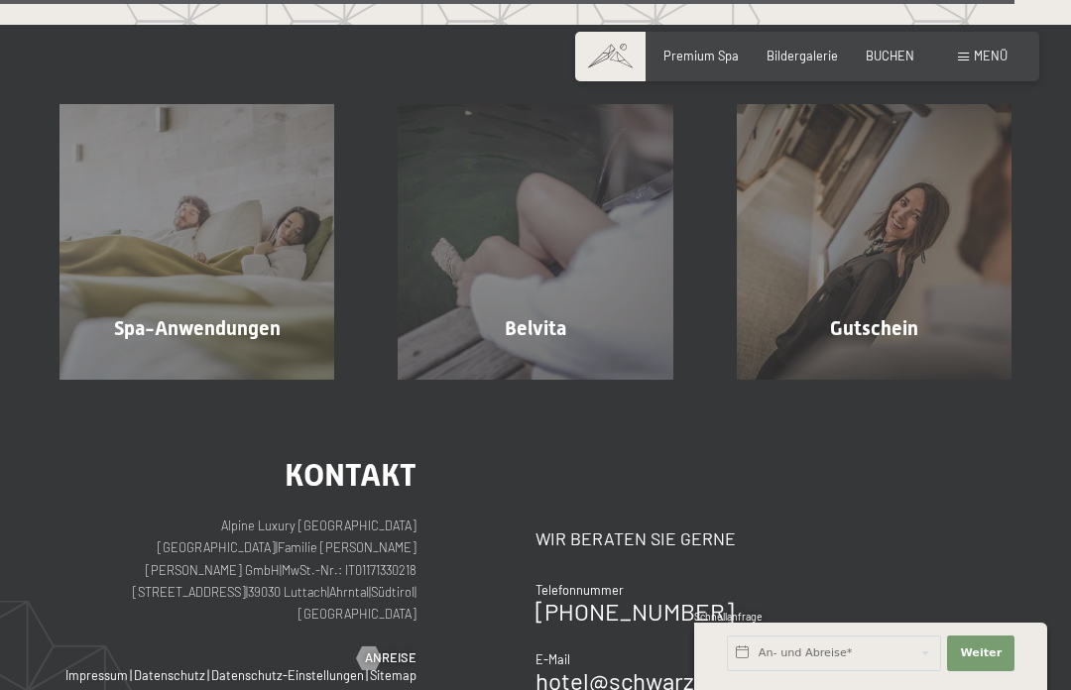
click at [240, 379] on div "Spa-Anwendungen Mehr erfahren" at bounding box center [197, 241] width 338 height 275
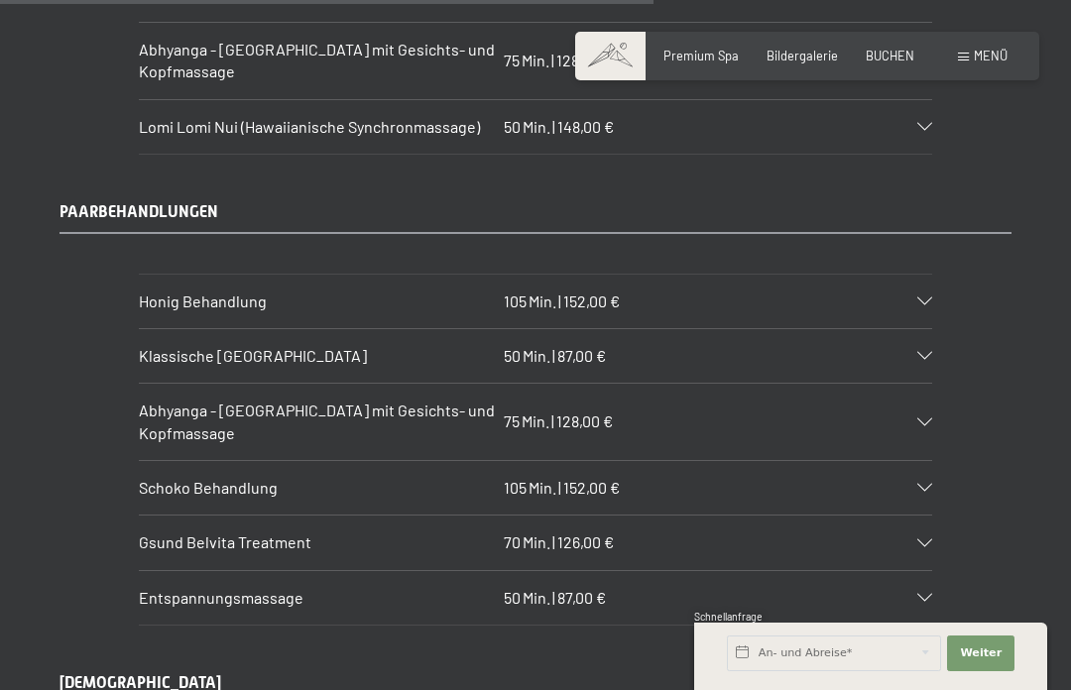
scroll to position [7578, 0]
click at [928, 328] on div "Klassische Ganzkörpermassage 50 Min. | 87,00 €" at bounding box center [535, 355] width 793 height 54
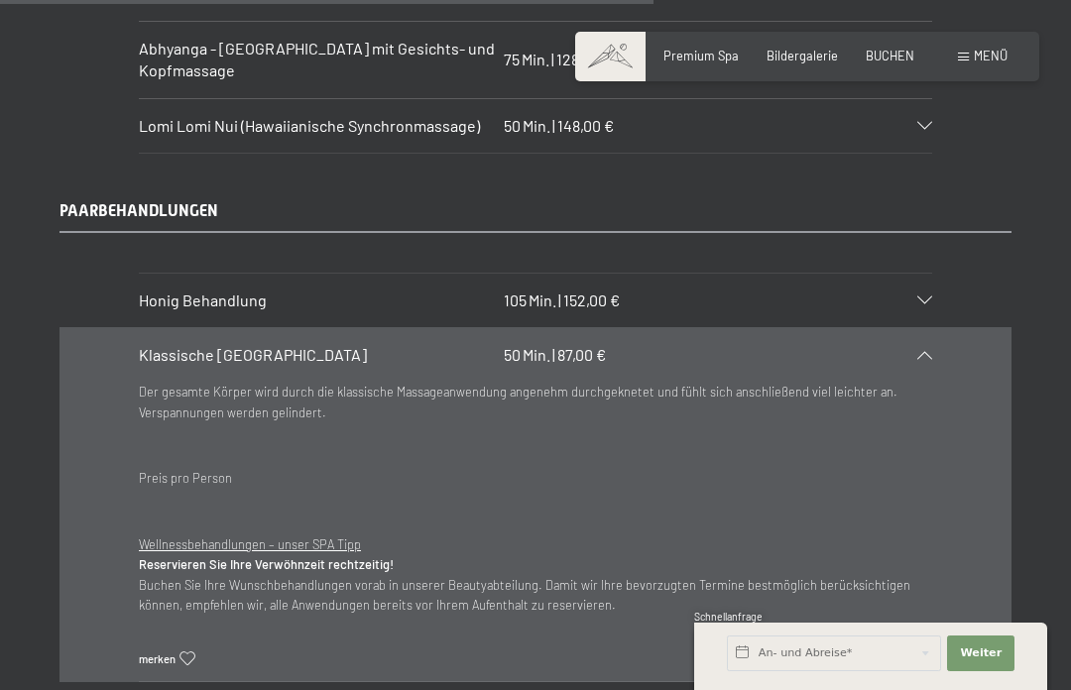
click at [790, 274] on div "Honig Behandlung 105 Min. | 152,00 €" at bounding box center [535, 301] width 793 height 54
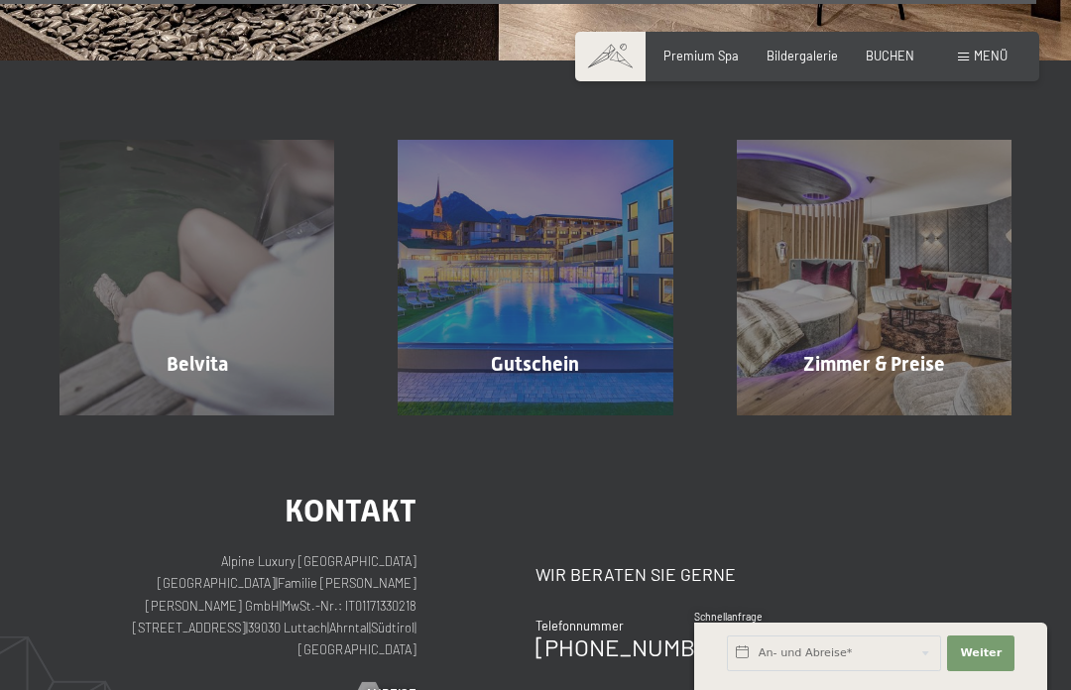
scroll to position [12485, 0]
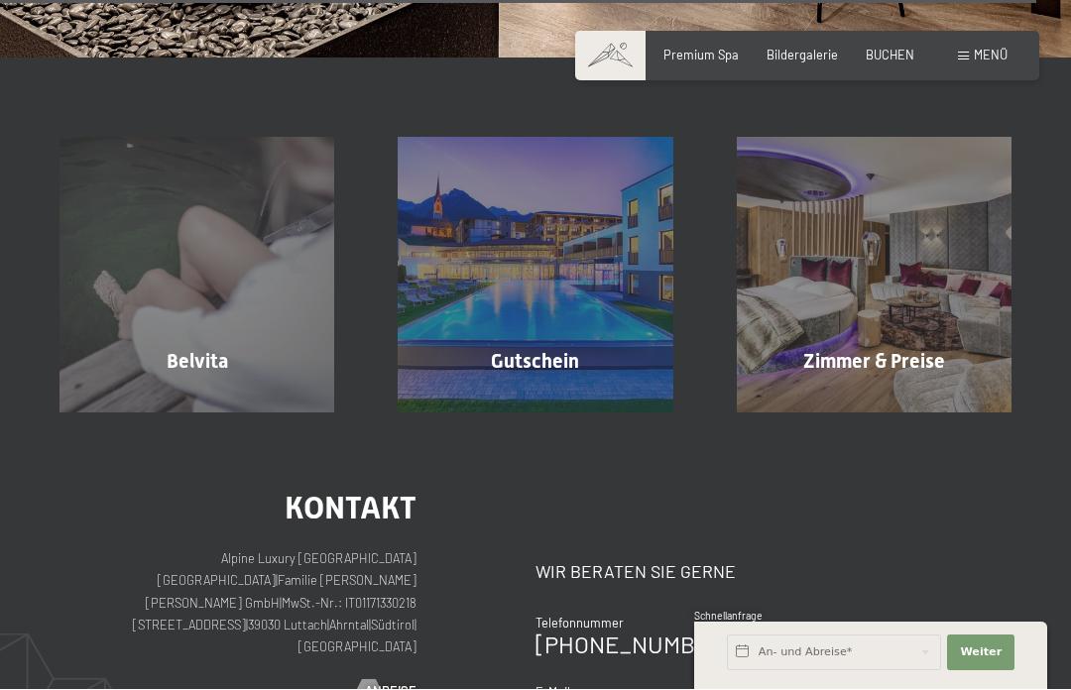
click at [902, 396] on span "Mehr erfahren" at bounding box center [878, 405] width 98 height 18
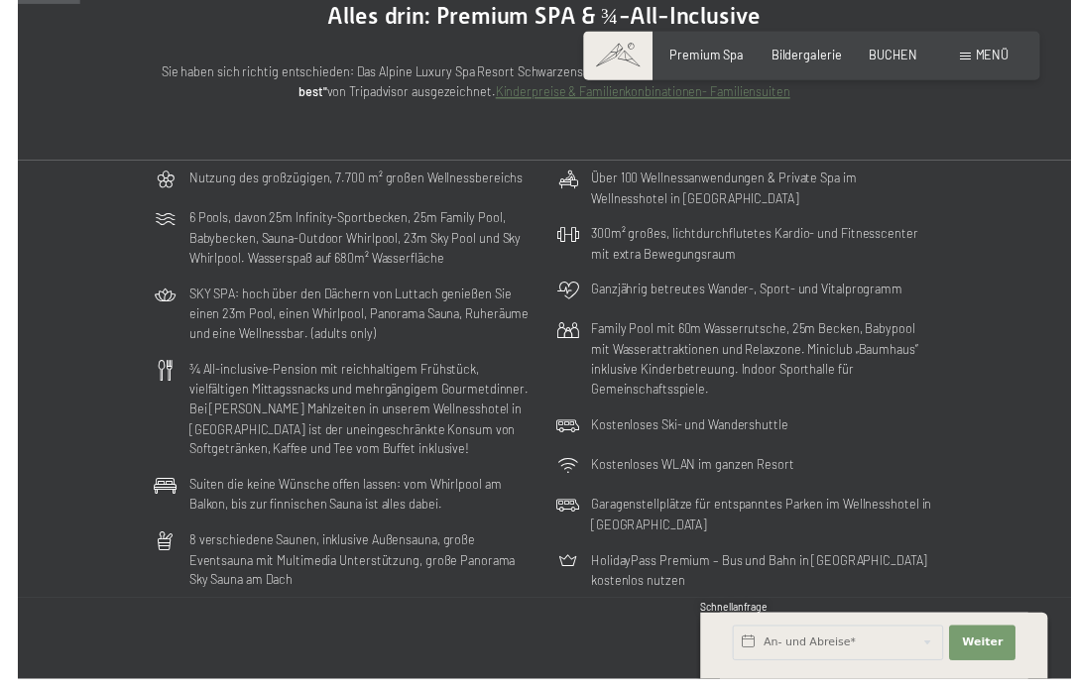
scroll to position [265, 0]
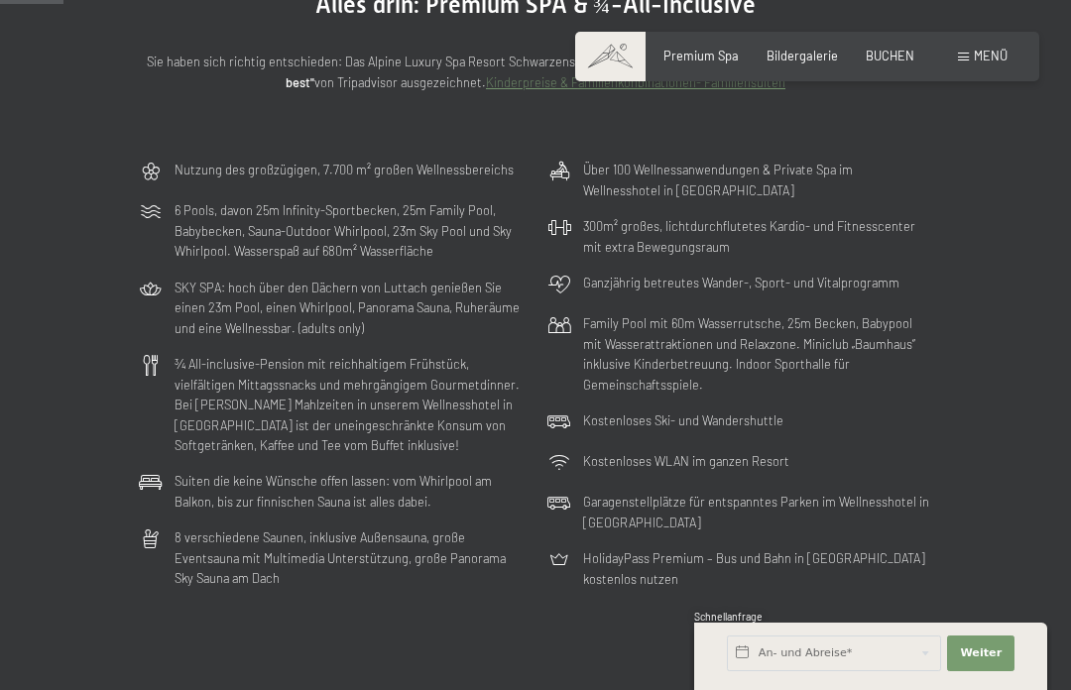
click at [827, 443] on div "Kostenloses WLAN im ganzen Resort" at bounding box center [739, 463] width 401 height 41
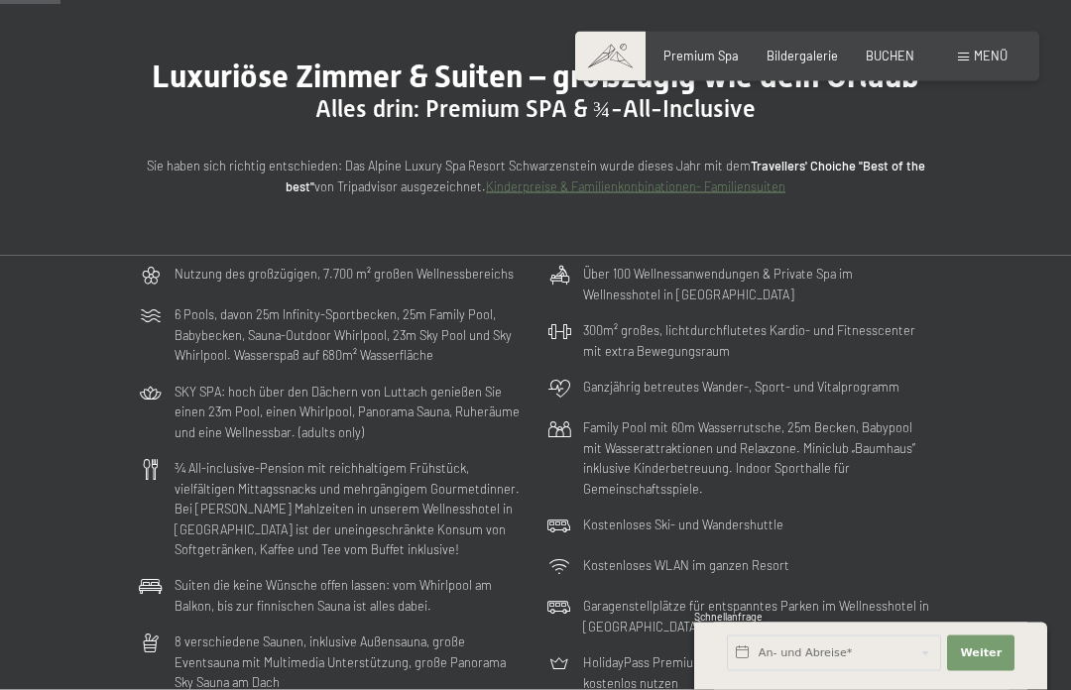
scroll to position [0, 0]
